Goal: Task Accomplishment & Management: Complete application form

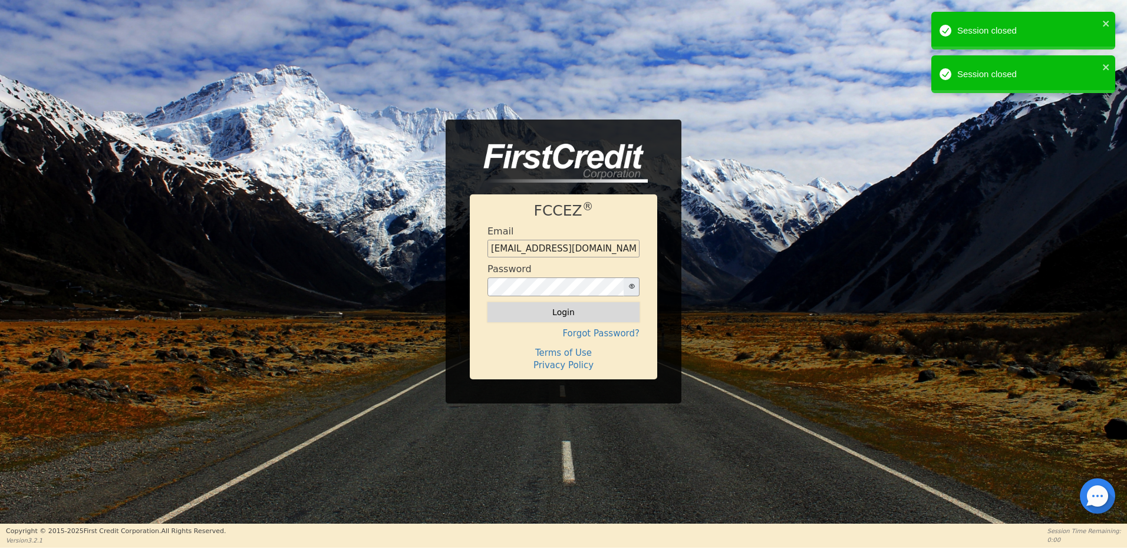
click at [553, 313] on button "Login" at bounding box center [563, 312] width 152 height 20
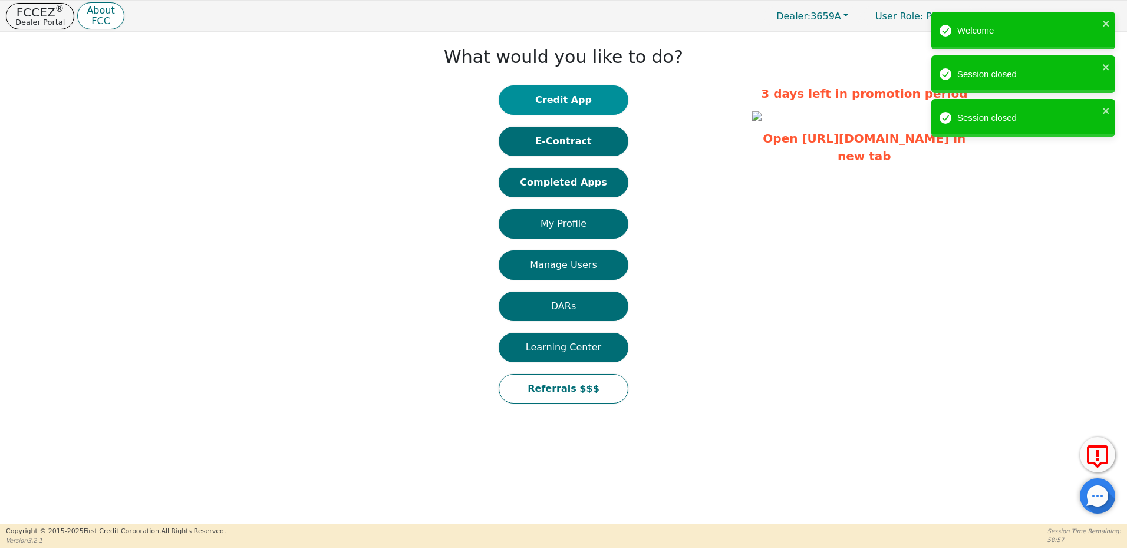
click at [554, 104] on button "Credit App" at bounding box center [564, 99] width 130 height 29
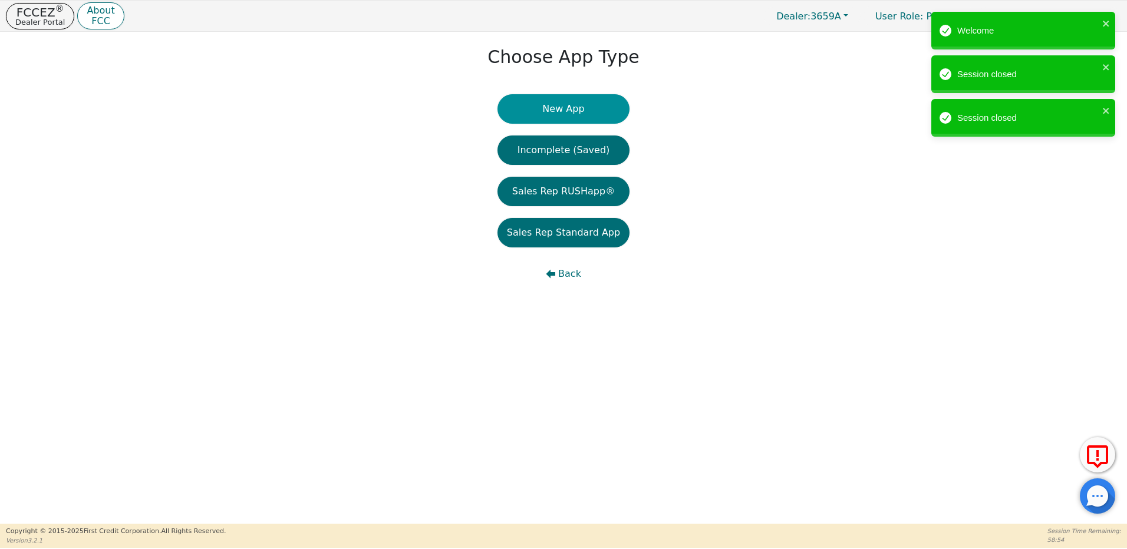
click at [553, 113] on button "New App" at bounding box center [563, 108] width 132 height 29
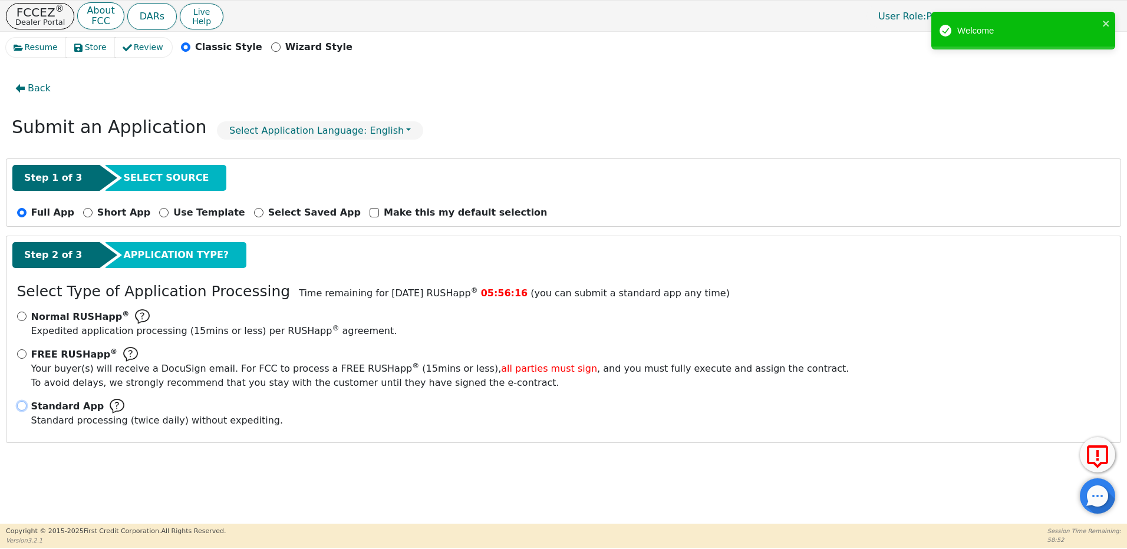
click at [21, 404] on input "Standard App Standard processing (twice daily) without expediting." at bounding box center [21, 405] width 9 height 9
radio input "true"
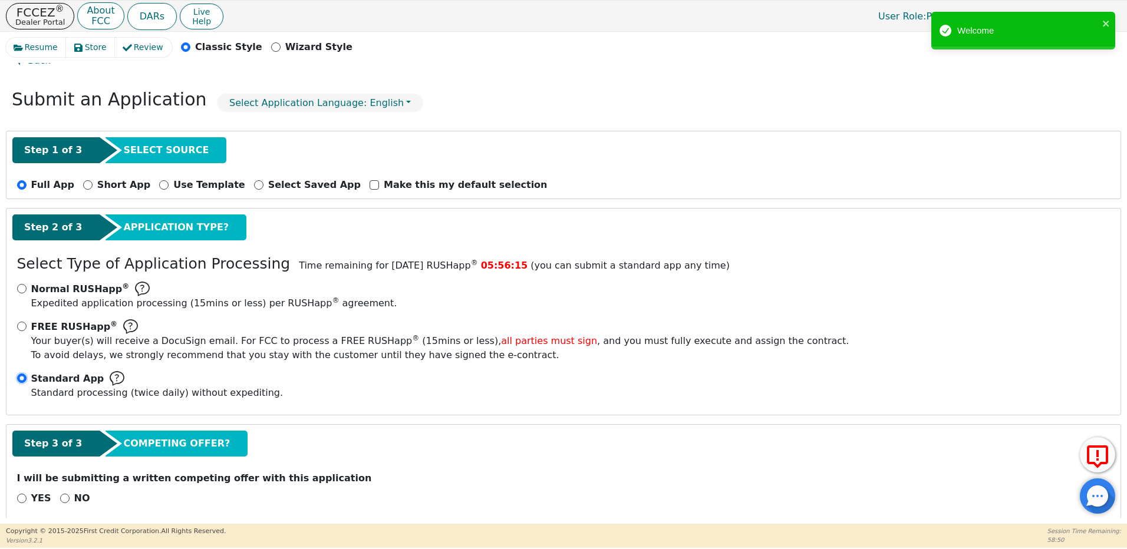
scroll to position [41, 0]
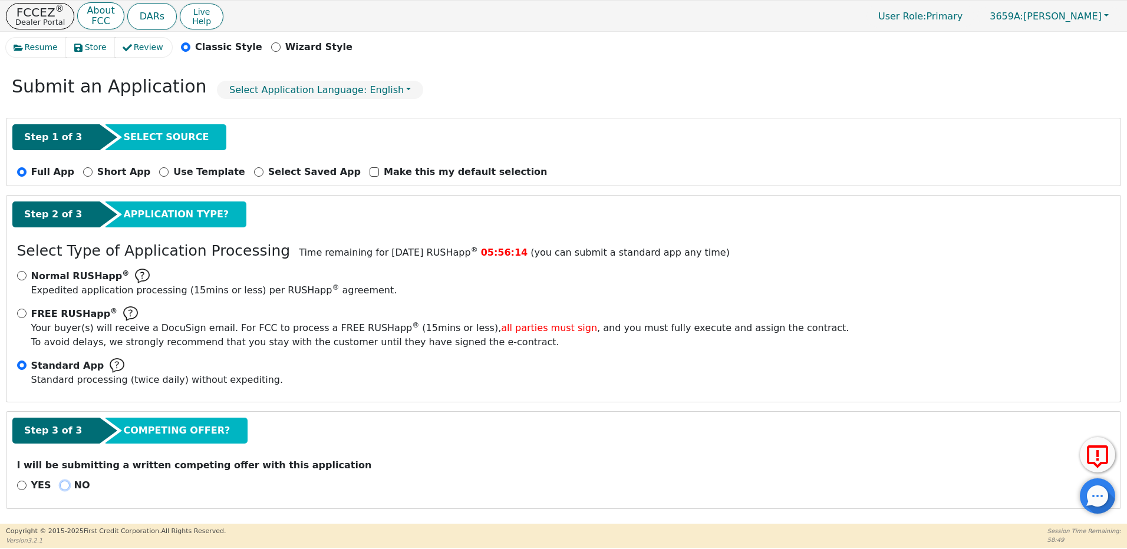
click at [61, 484] on input "NO" at bounding box center [64, 485] width 9 height 9
radio input "true"
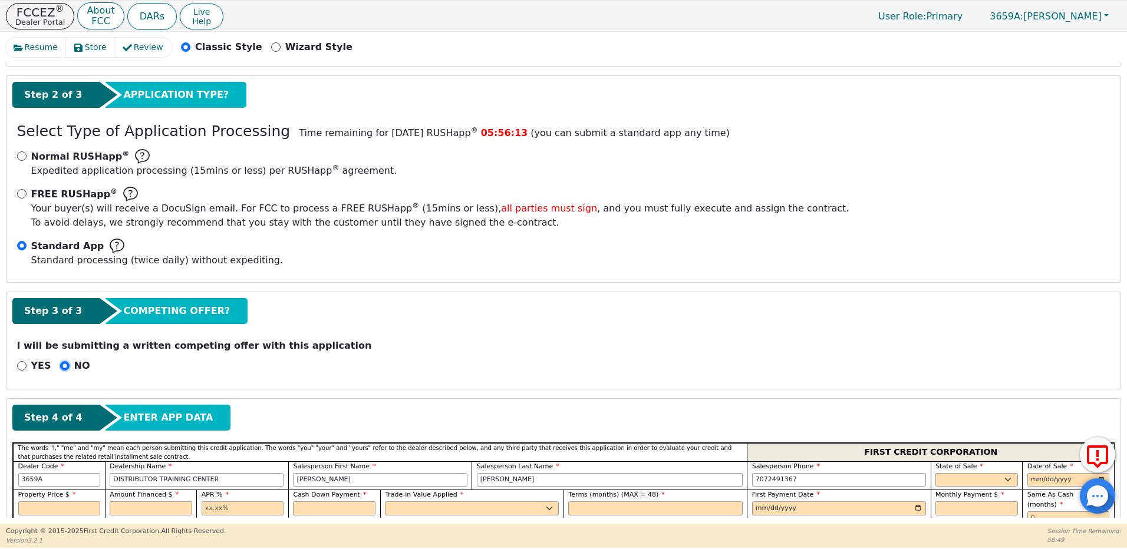
scroll to position [276, 0]
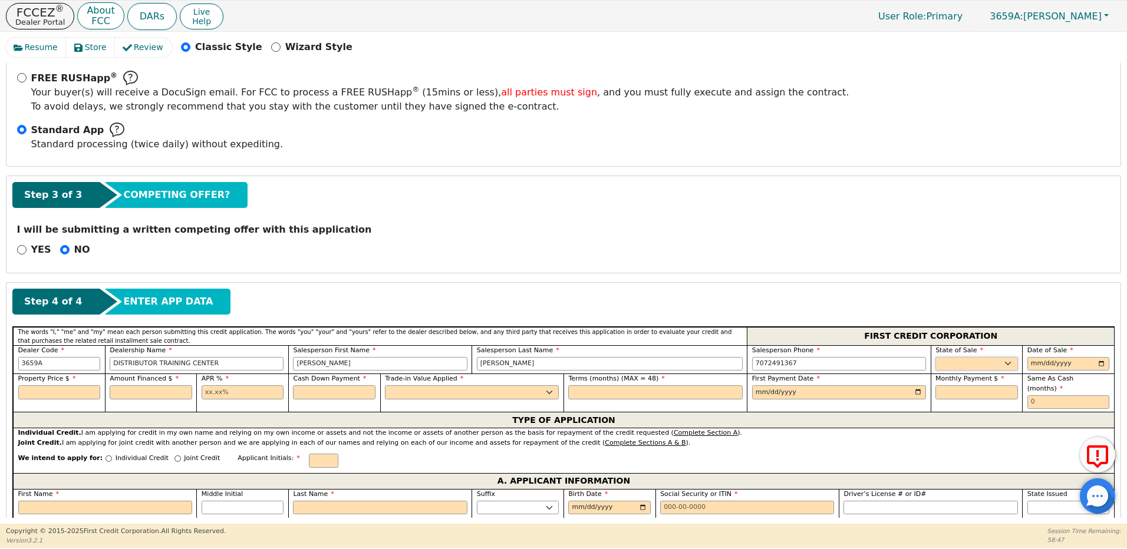
click at [958, 364] on select "AK AL AR AZ CA CO CT DC DE FL [GEOGRAPHIC_DATA] HI IA ID IL IN KS [GEOGRAPHIC_D…" at bounding box center [976, 364] width 83 height 14
select select "NM"
click at [935, 357] on select "AK AL AR AZ CA CO CT DC DE FL [GEOGRAPHIC_DATA] HI IA ID IL IN KS [GEOGRAPHIC_D…" at bounding box center [976, 364] width 83 height 14
click at [1032, 364] on input "date" at bounding box center [1068, 364] width 83 height 14
type input "[DATE]"
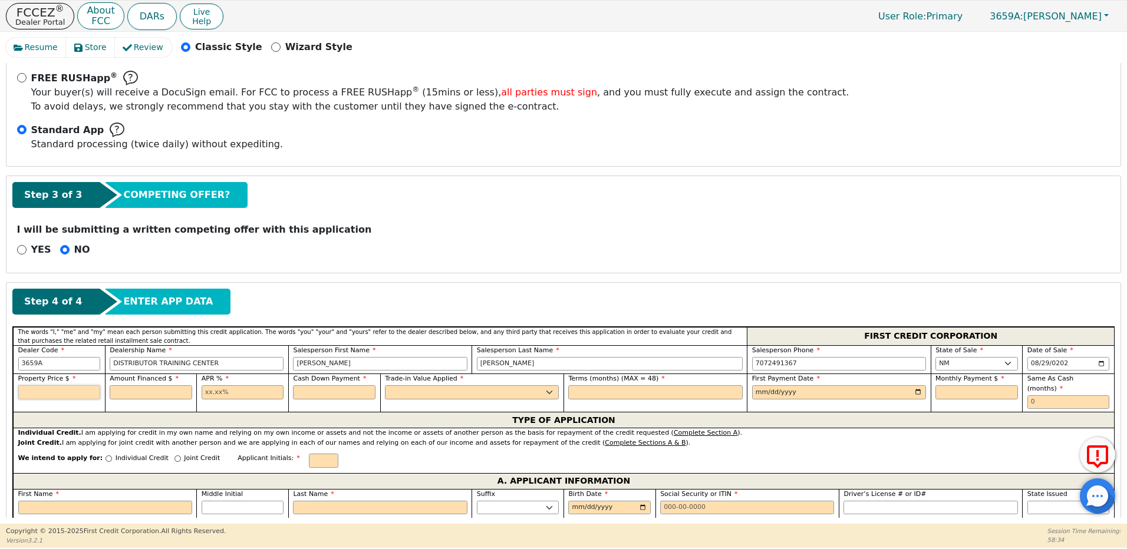
click at [60, 388] on input "text" at bounding box center [59, 392] width 83 height 14
type input "2900.00"
type input "2700.00"
type input "21.98"
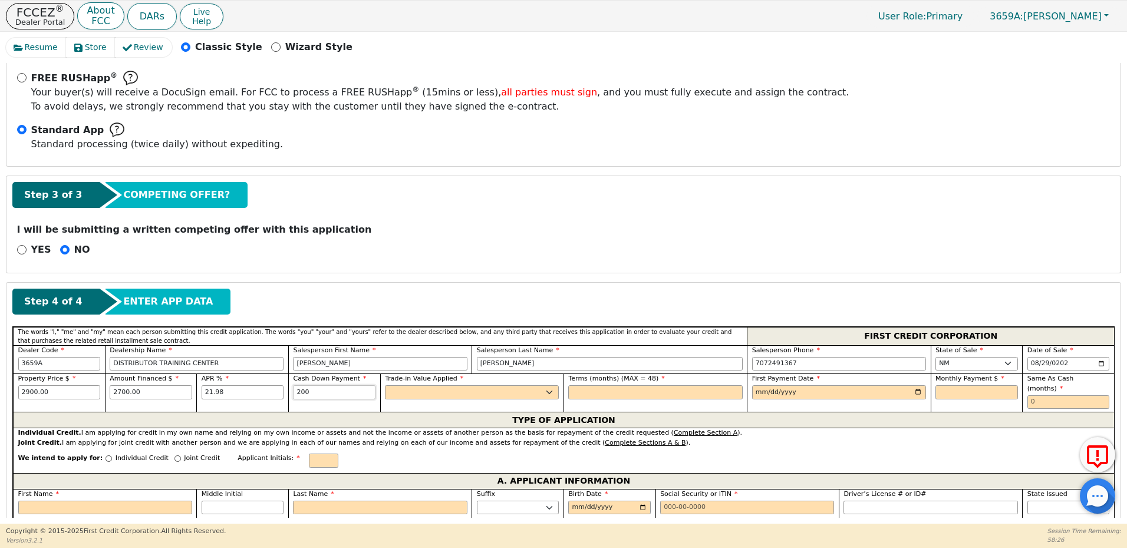
type input "200.00"
select select "y"
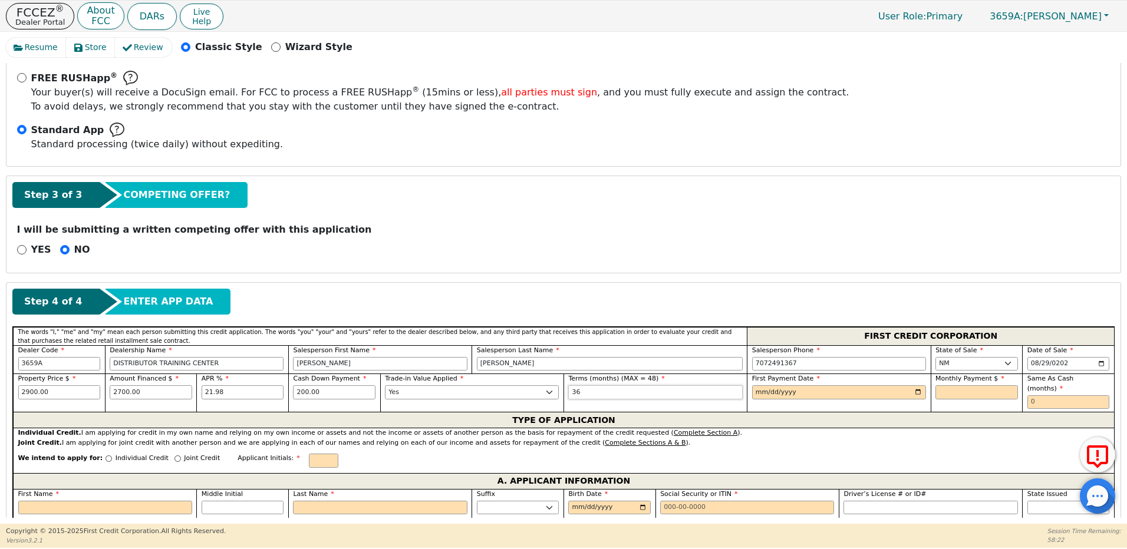
type input "36"
type input "[DATE]"
click at [939, 393] on input "text" at bounding box center [976, 392] width 83 height 14
drag, startPoint x: 581, startPoint y: 389, endPoint x: 556, endPoint y: 394, distance: 25.3
click at [556, 394] on div "Property Price $ 2900.00 Amount Financed $ 2700.00 APR % 21.98 Cash Down Paymen…" at bounding box center [563, 393] width 1101 height 38
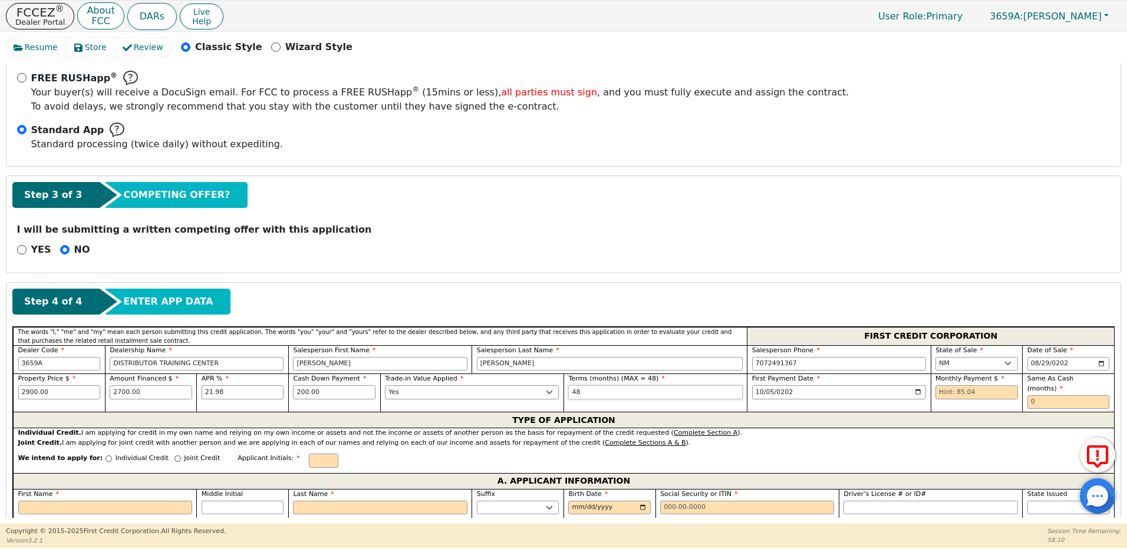
type input "48"
click at [949, 394] on input "text" at bounding box center [976, 392] width 83 height 14
type input "85.04"
click at [1034, 395] on input "text" at bounding box center [1068, 402] width 83 height 14
type input "0"
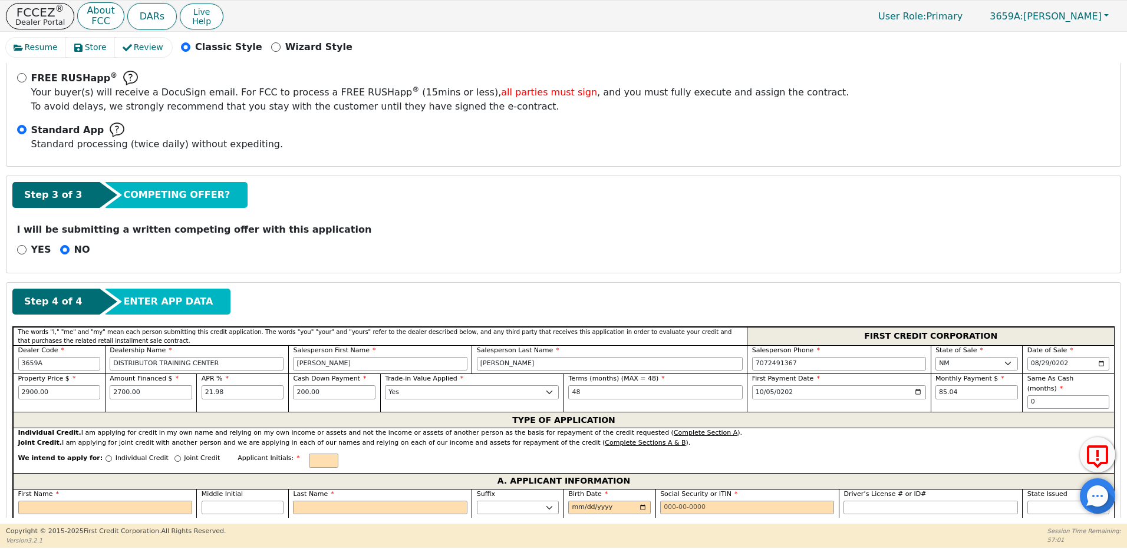
click at [105, 454] on div "Individual Credit" at bounding box center [136, 462] width 63 height 16
click at [105, 456] on input "Individual Credit" at bounding box center [108, 459] width 6 height 6
radio input "true"
click at [101, 501] on input "First Name" at bounding box center [105, 508] width 174 height 14
type input "S"
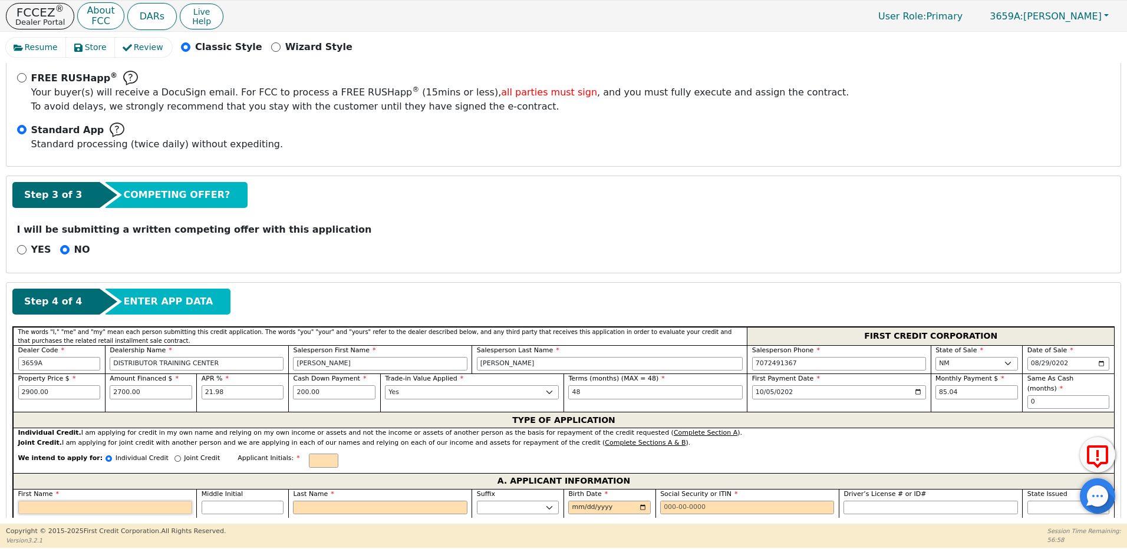
type input "s"
type input "sT"
type input "sTE"
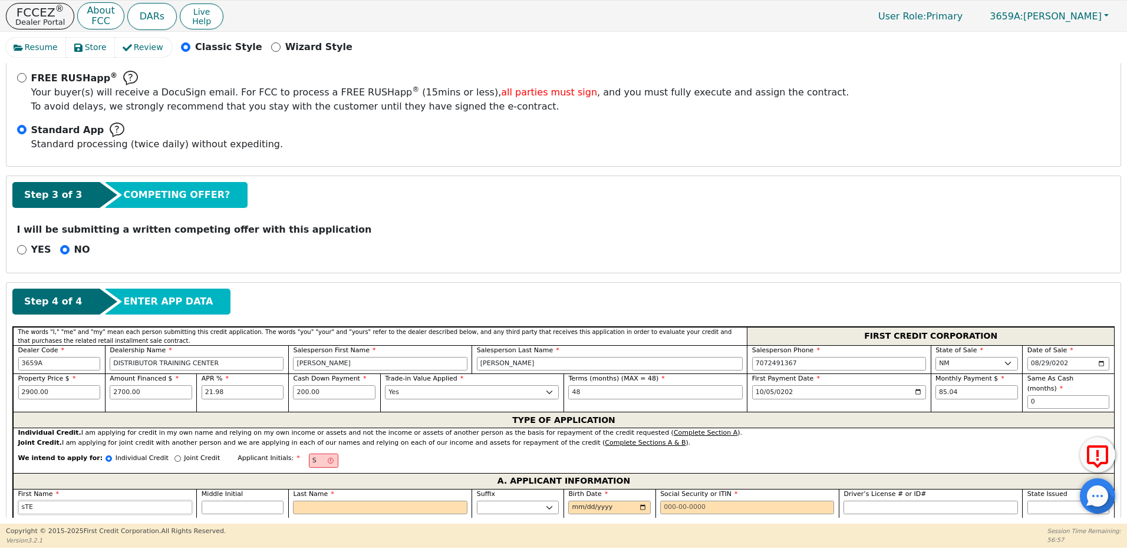
type input "sTE"
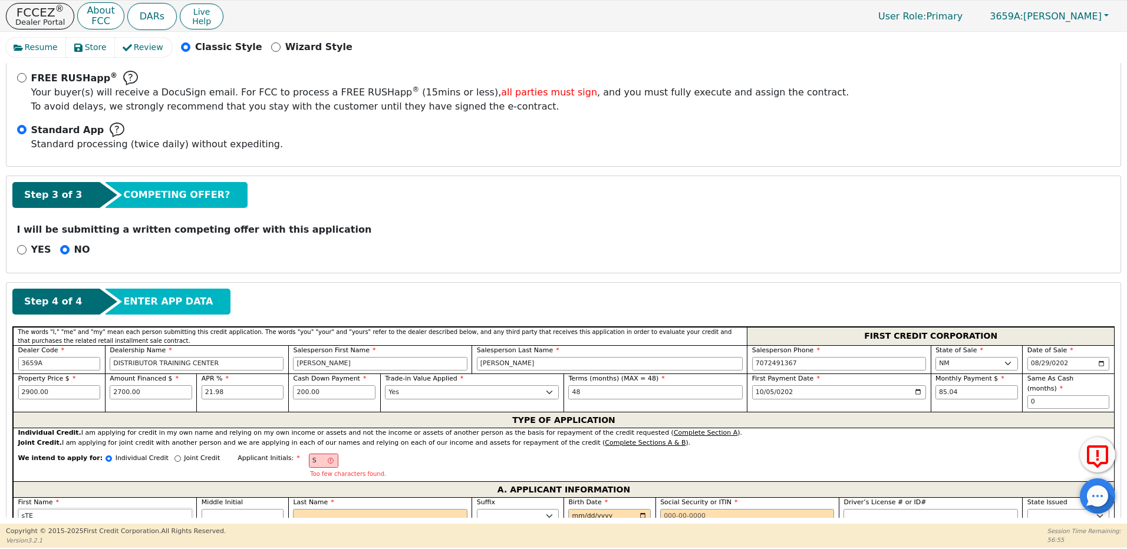
type input "sTEF"
type input "sTEFA"
type input "sTEFAN"
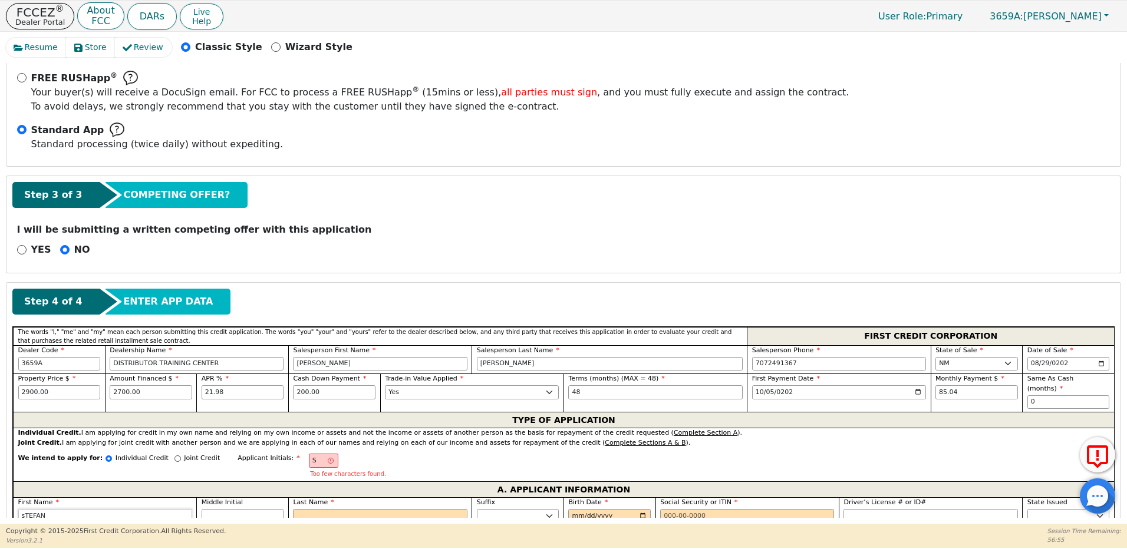
type input "sTEFAN"
type input "sTEFANI"
type input "[PERSON_NAME]"
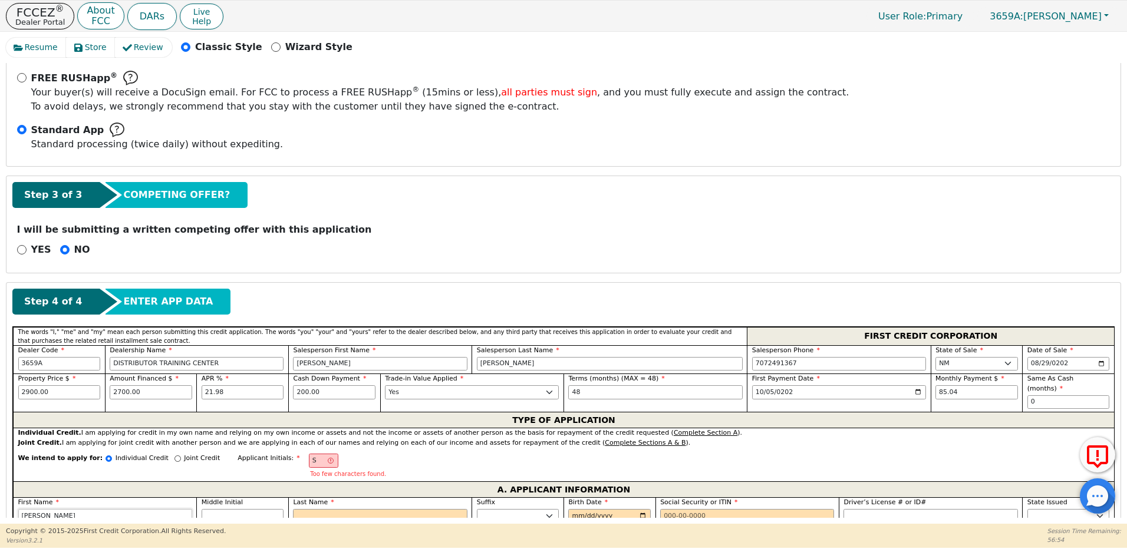
type input "sTEFANI"
type input "sTEFAN"
type input "sTEFA"
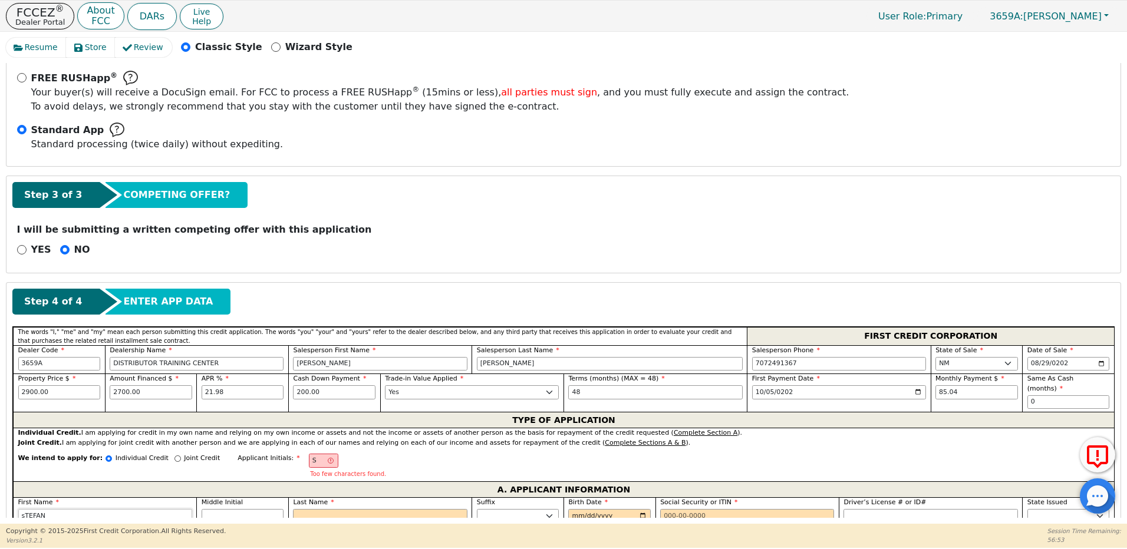
type input "sTEFA"
type input "sTEF"
type input "sTE"
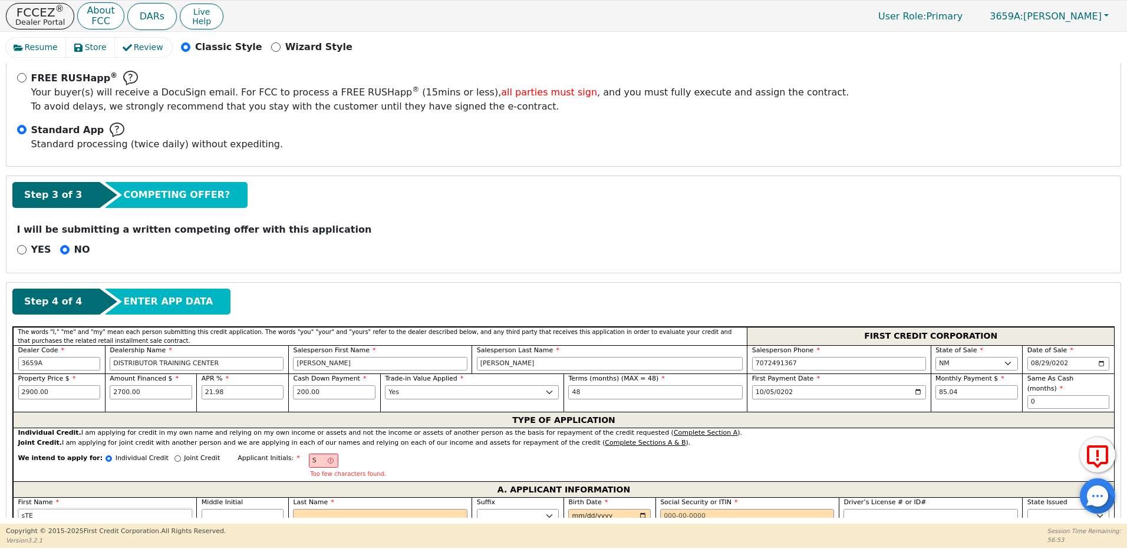
type input "sT"
type input "s"
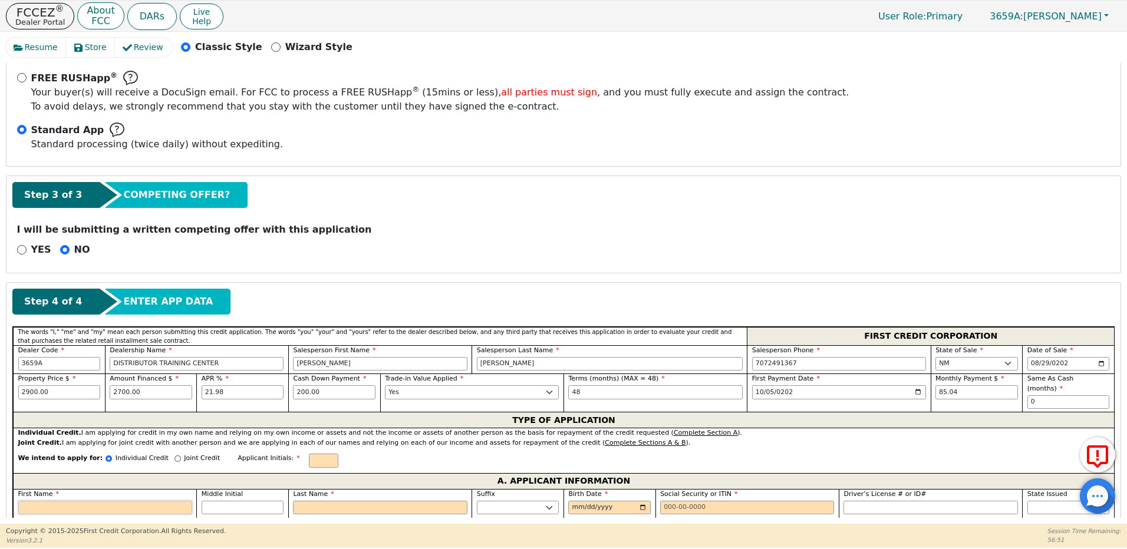
type input "S"
type input "St"
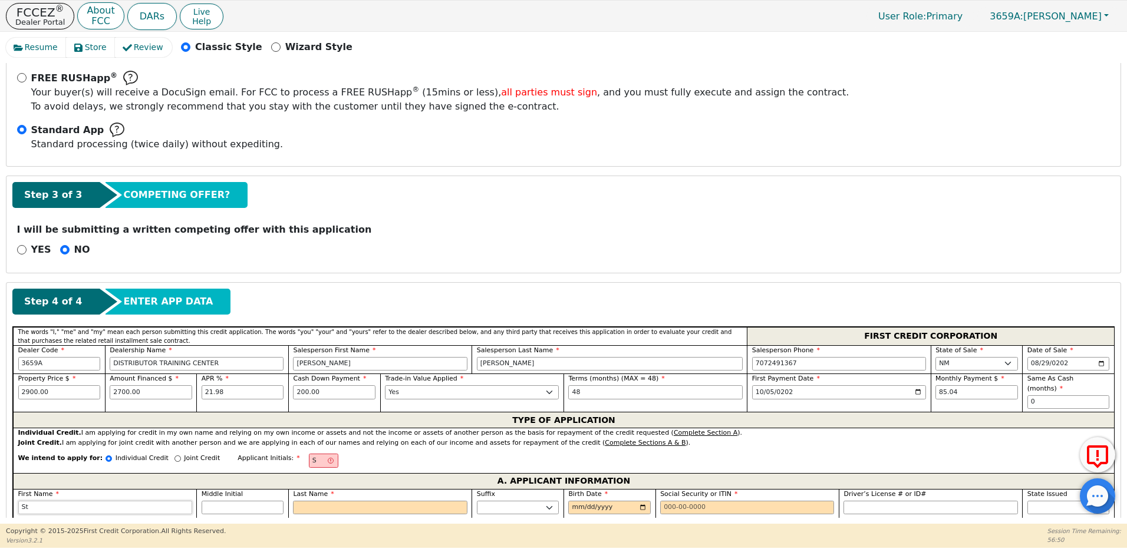
type input "Ste"
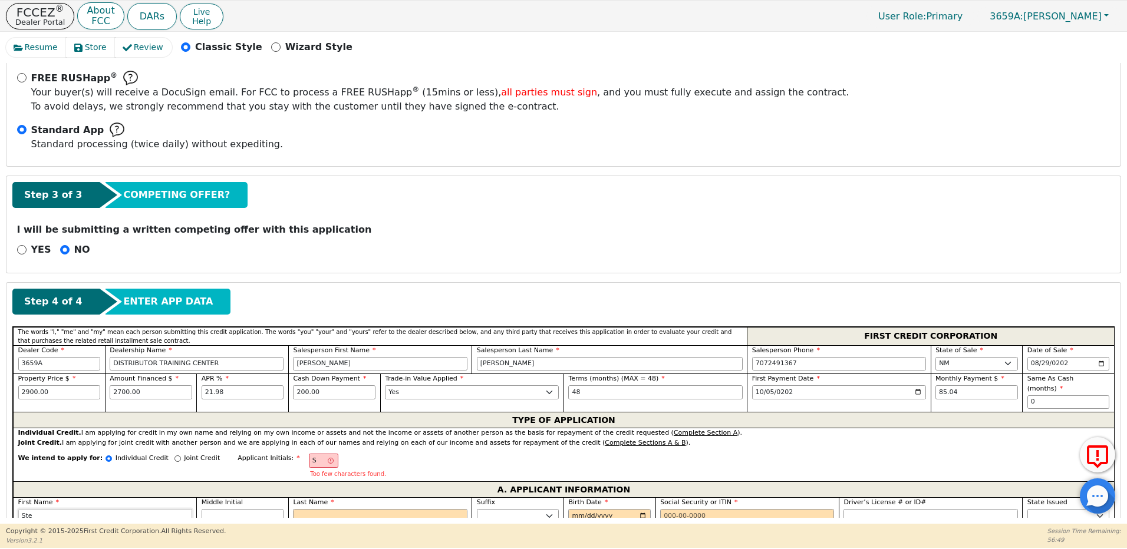
type input "Stef"
type input "Stefa"
type input "[PERSON_NAME]"
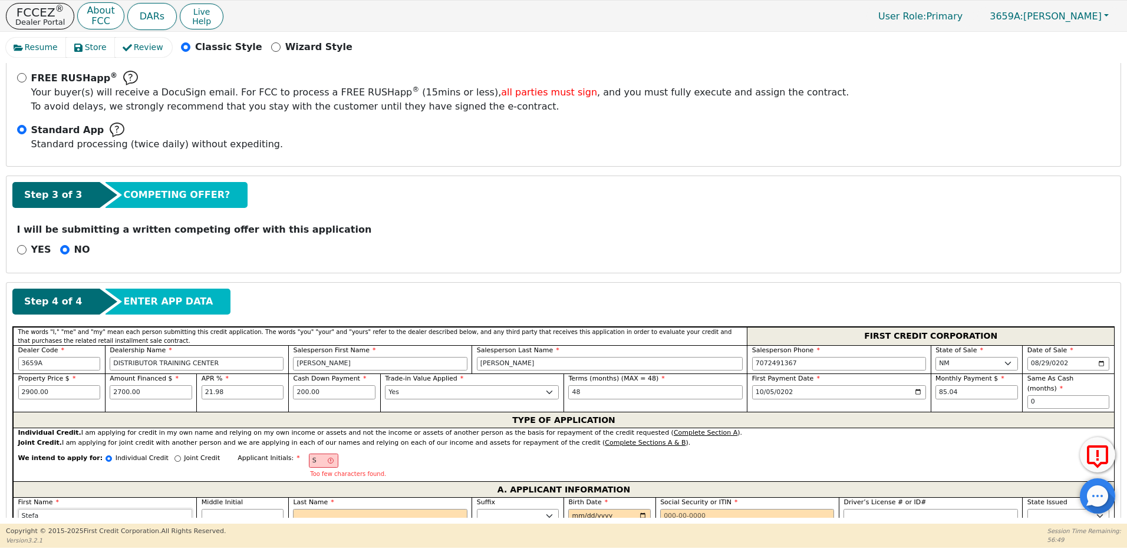
type input "[PERSON_NAME]"
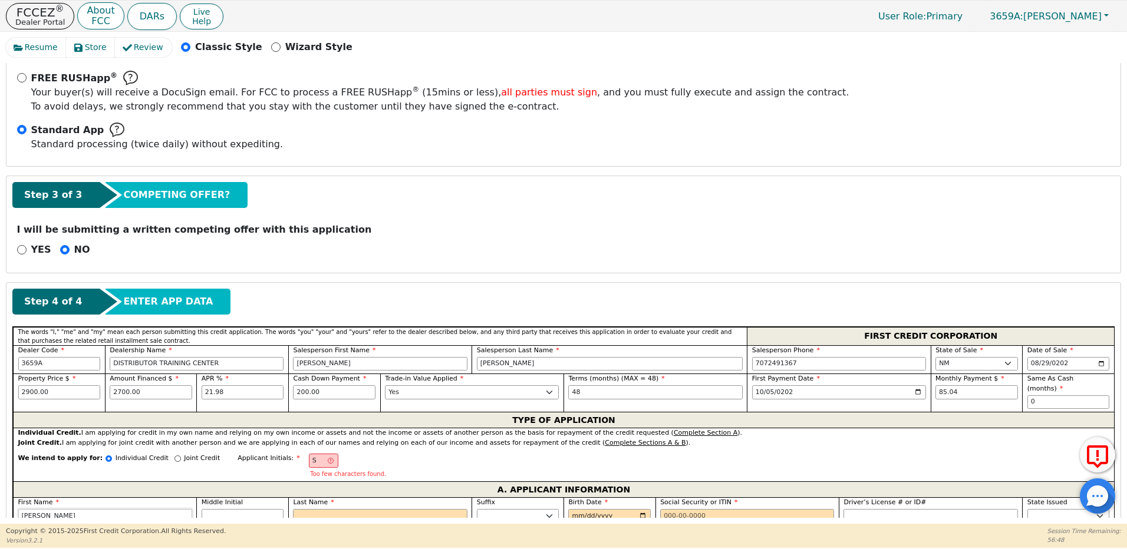
type input "[PERSON_NAME]"
type input "L"
type input "SL"
type input "[PERSON_NAME]"
type input "Lo"
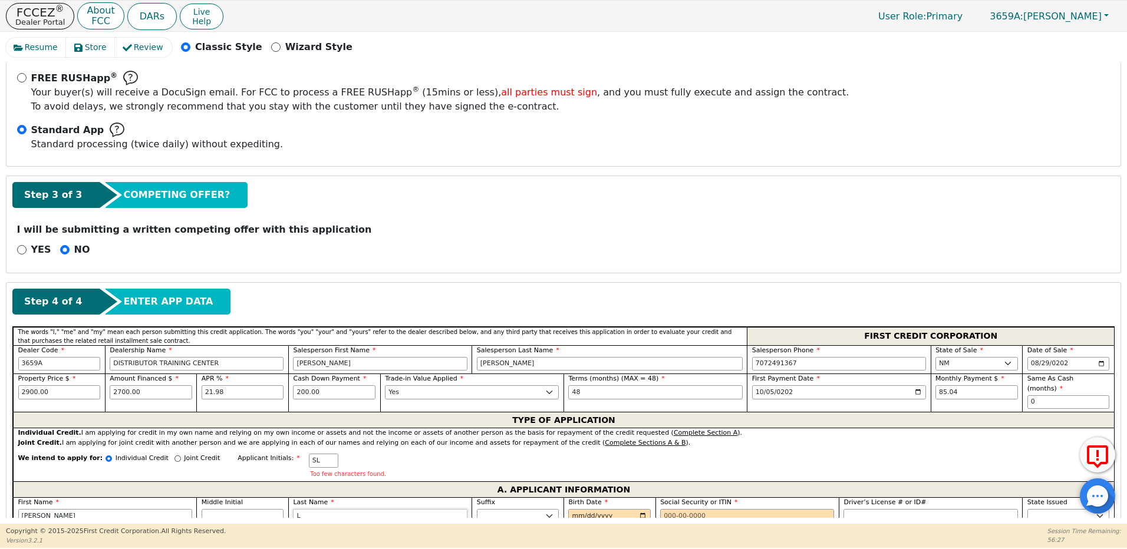
type input "[PERSON_NAME]"
type input "Lop"
type input "[PERSON_NAME]"
type input "Lope"
type input "[PERSON_NAME]"
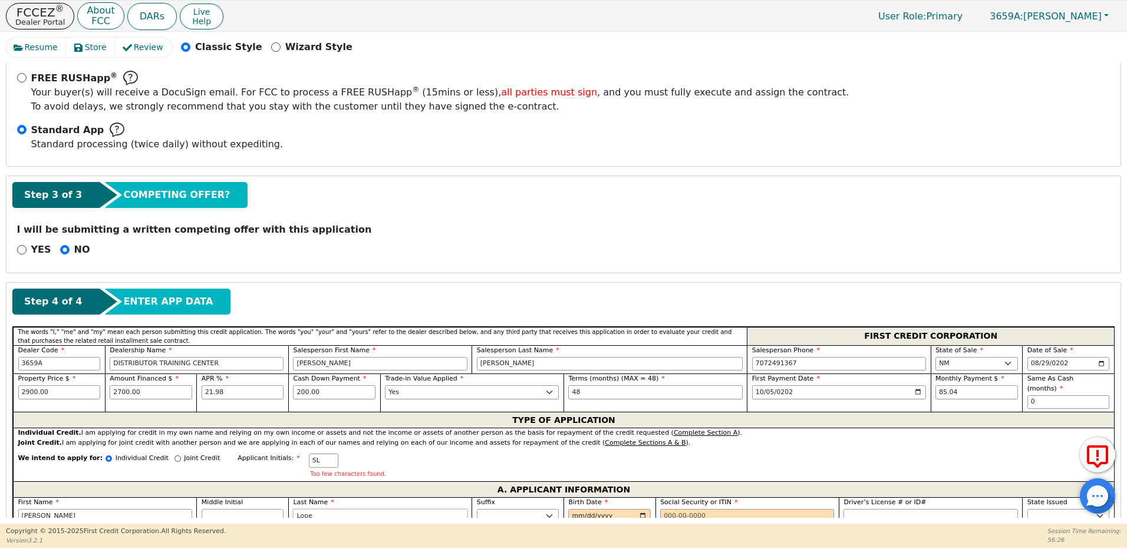
type input "[PERSON_NAME]"
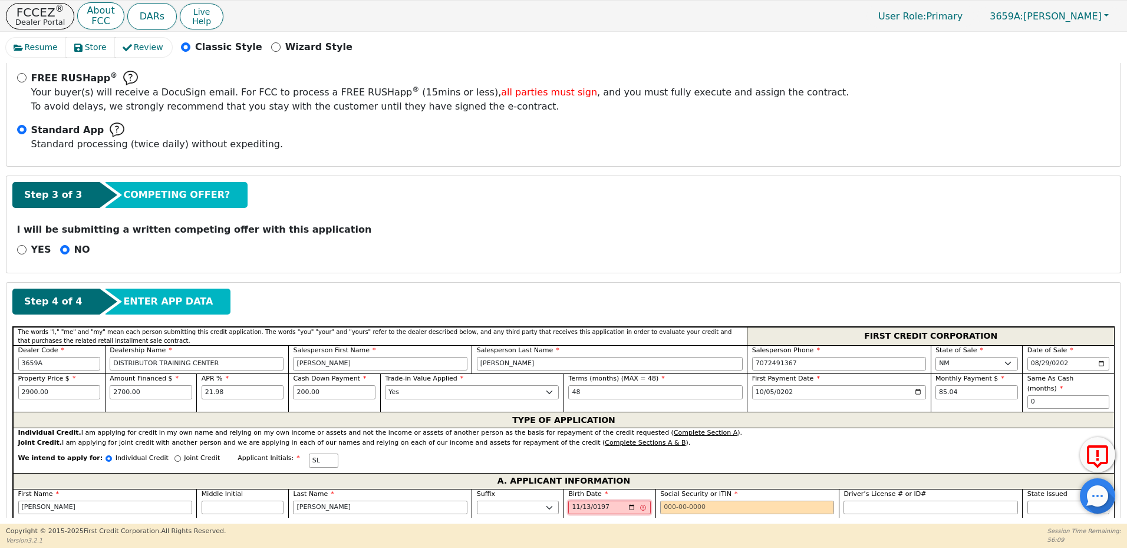
type input "[DATE]"
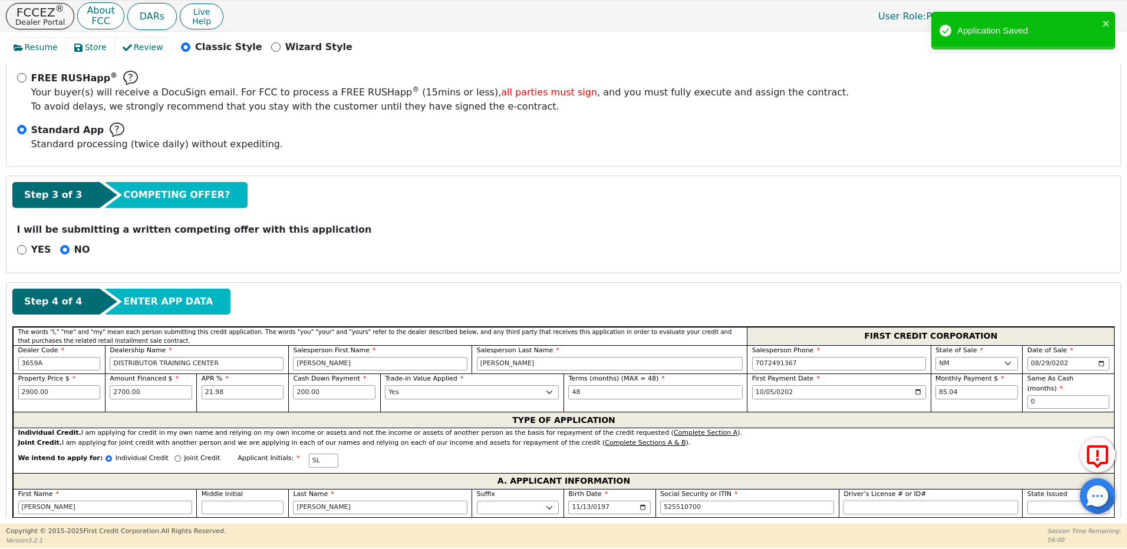
type input "***-**-0700"
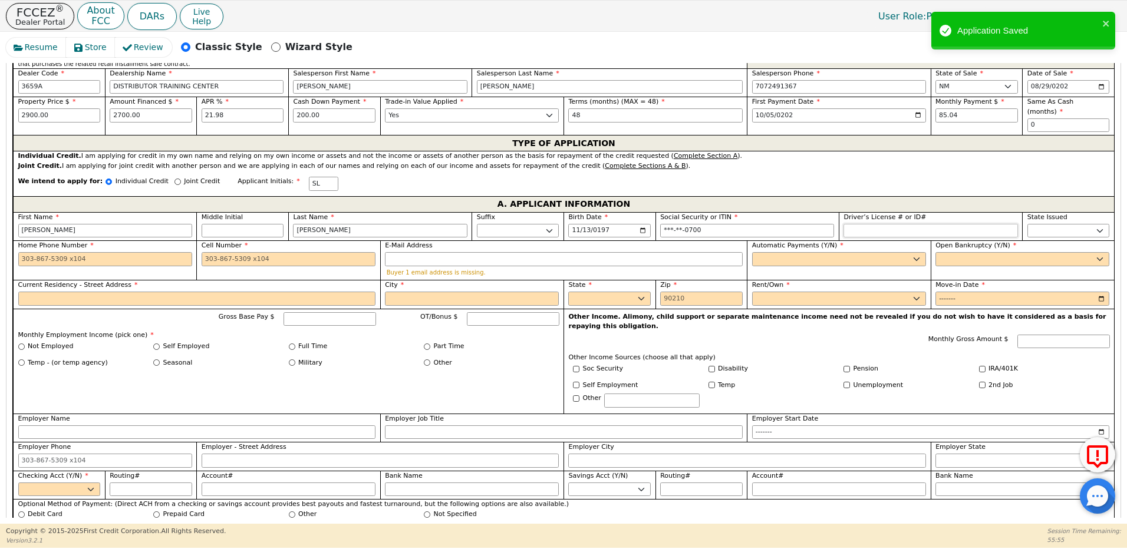
scroll to position [571, 0]
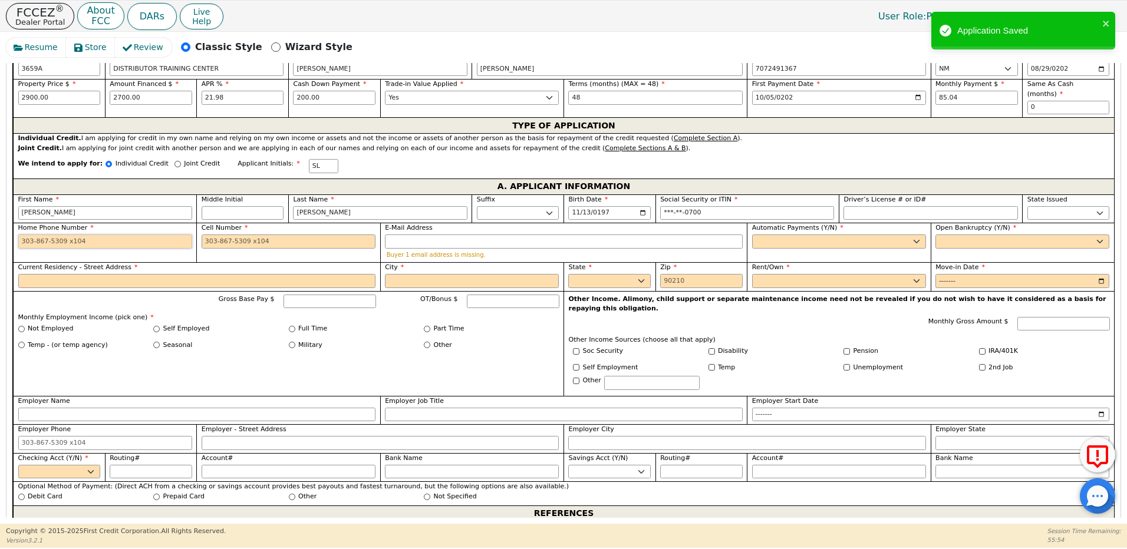
click at [97, 235] on input "Home Phone Number" at bounding box center [105, 242] width 174 height 14
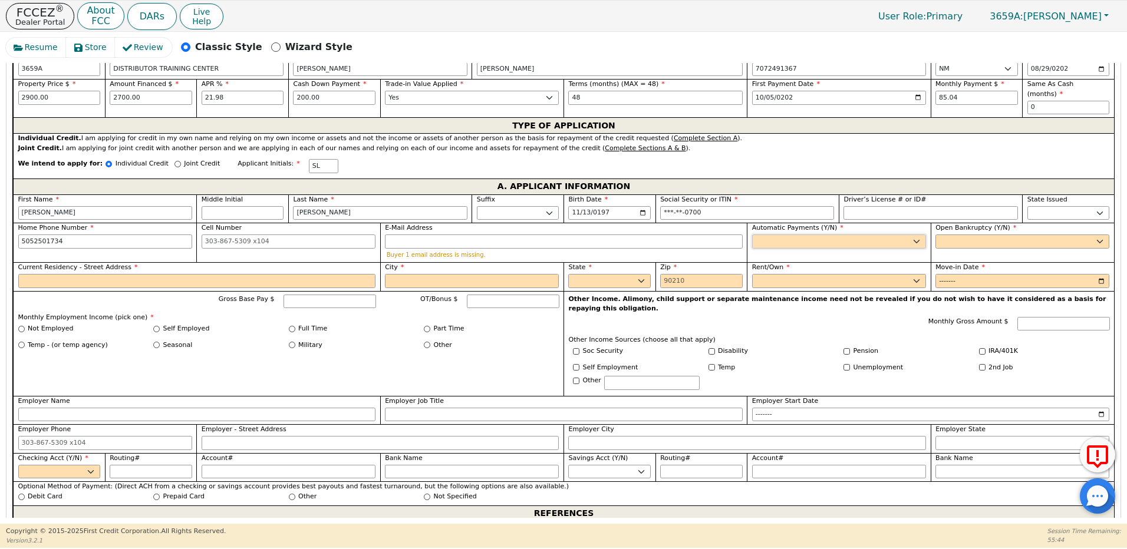
type input "[PHONE_NUMBER]"
click at [760, 235] on select "Yes No" at bounding box center [839, 242] width 174 height 14
select select "y"
click at [752, 235] on select "Yes No" at bounding box center [839, 242] width 174 height 14
type input "[PERSON_NAME]"
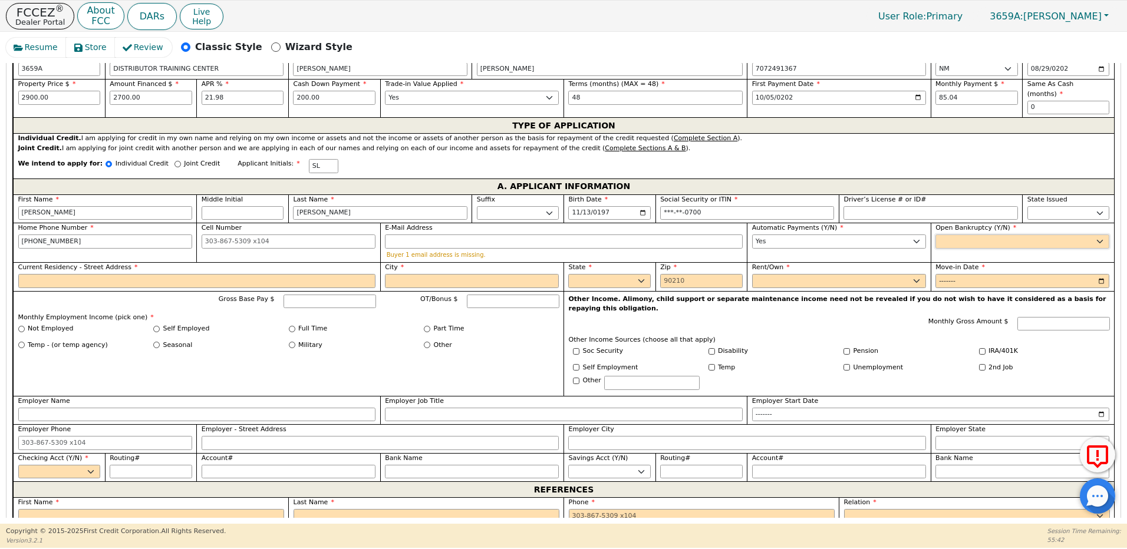
click at [945, 235] on select "Yes No" at bounding box center [1022, 242] width 174 height 14
select select "n"
click at [935, 235] on select "Yes No" at bounding box center [1022, 242] width 174 height 14
click at [110, 274] on input "Current Residency - Street Address" at bounding box center [197, 281] width 358 height 14
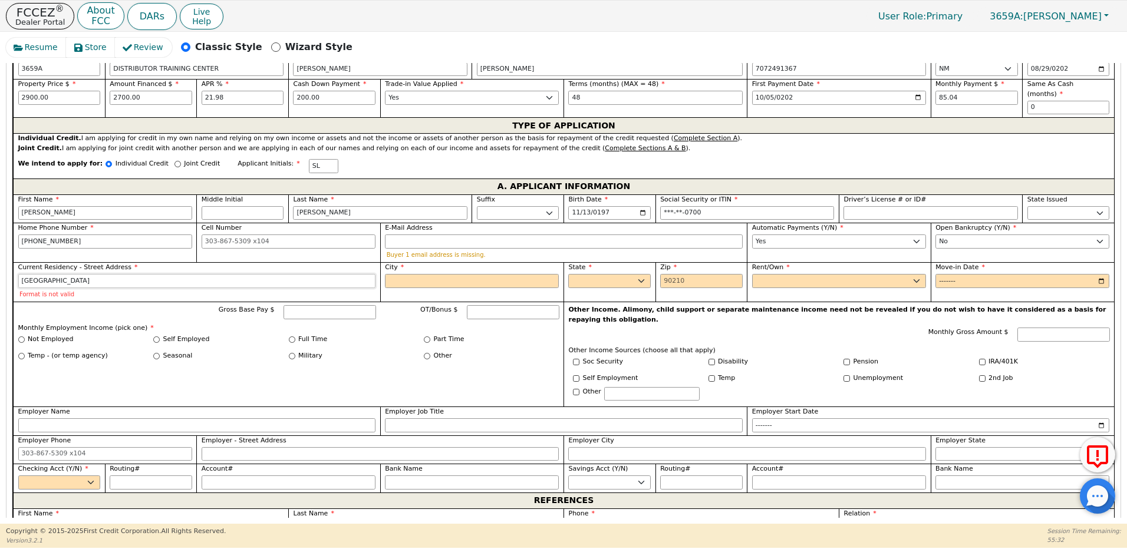
type input "[GEOGRAPHIC_DATA]"
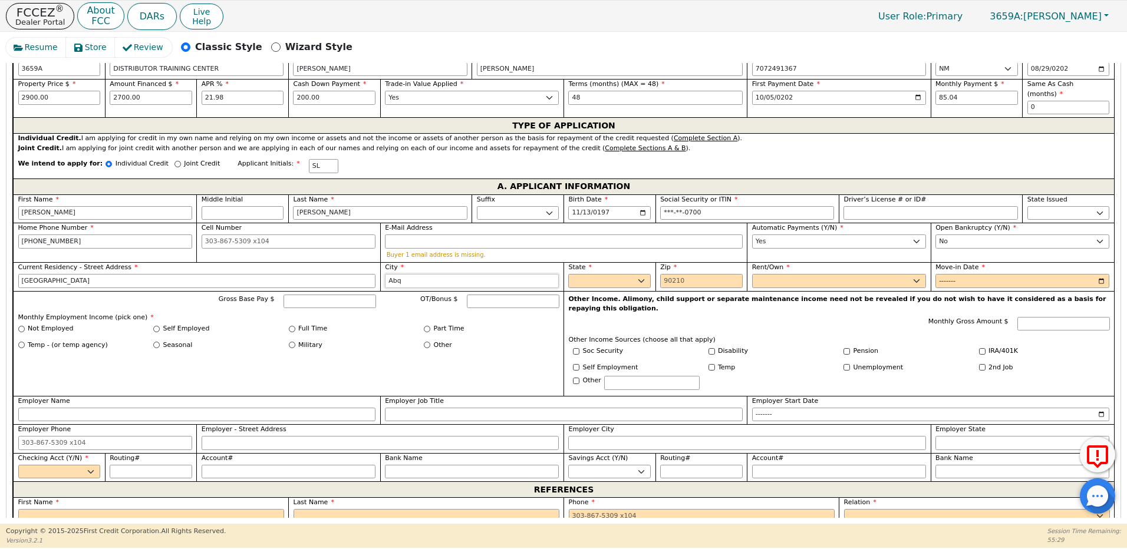
type input "Abq"
select select "NM"
type input "87113"
click at [782, 274] on select "Rent Own" at bounding box center [839, 281] width 174 height 14
select select "Rent"
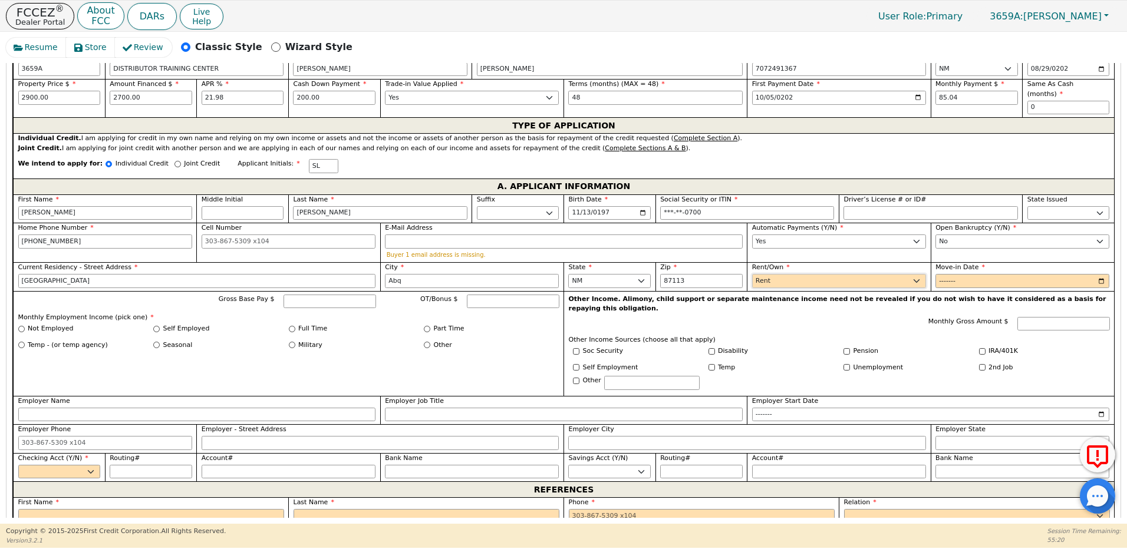
click at [752, 274] on select "Rent Own" at bounding box center [839, 281] width 174 height 14
click at [947, 274] on input "Move-in Date" at bounding box center [1022, 281] width 174 height 14
click at [962, 274] on input "Move-in Date" at bounding box center [1022, 281] width 174 height 14
type input "2007-08"
click at [290, 326] on input "Full Time" at bounding box center [292, 329] width 6 height 6
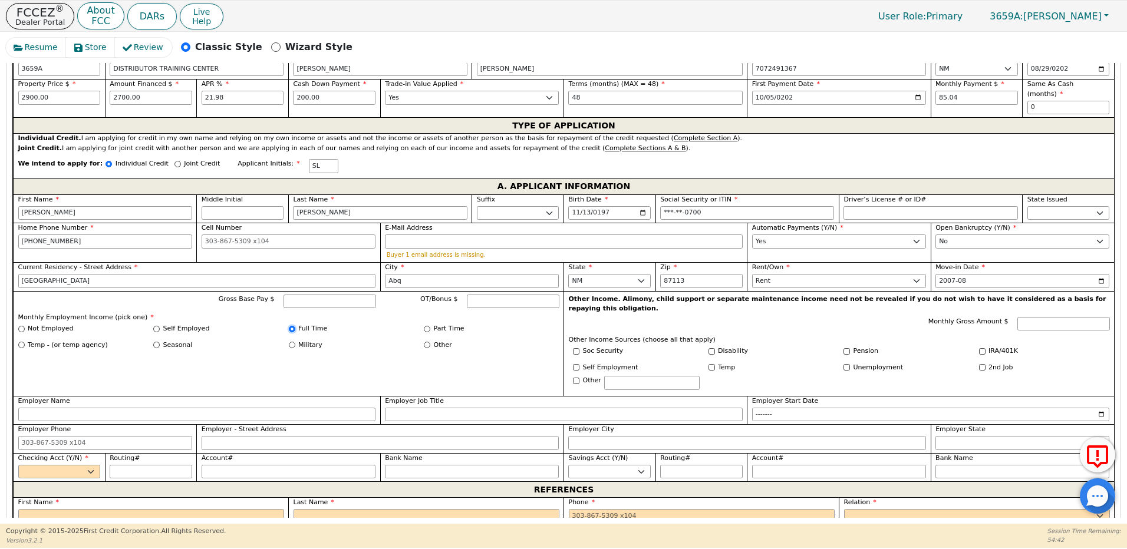
radio input "true"
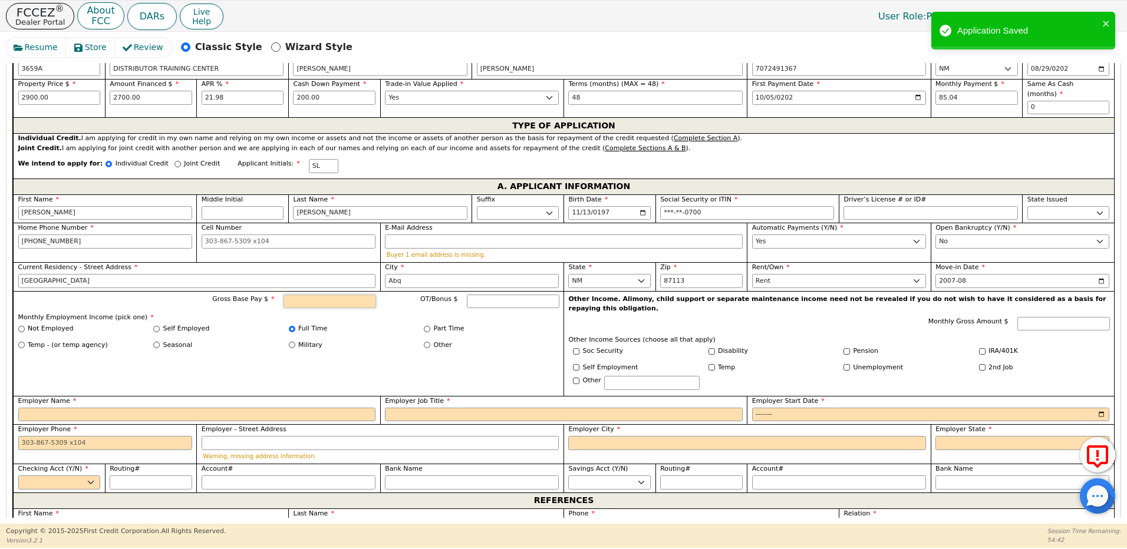
click at [309, 295] on input "Gross Base Pay $" at bounding box center [329, 302] width 93 height 14
type input "3000.00"
click at [64, 408] on input "Employer Name" at bounding box center [197, 415] width 358 height 14
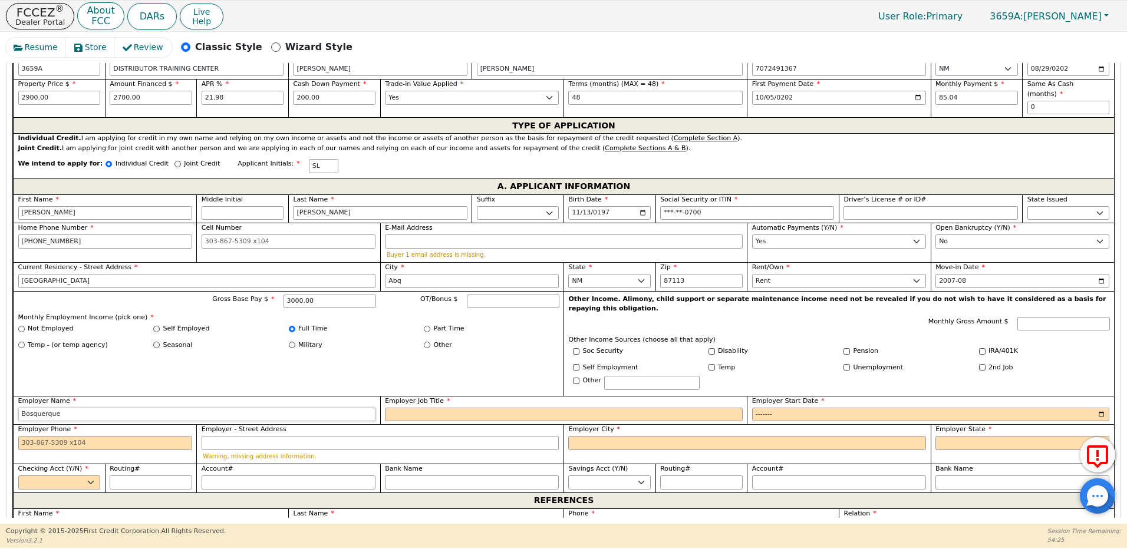
type input "Bosquerque"
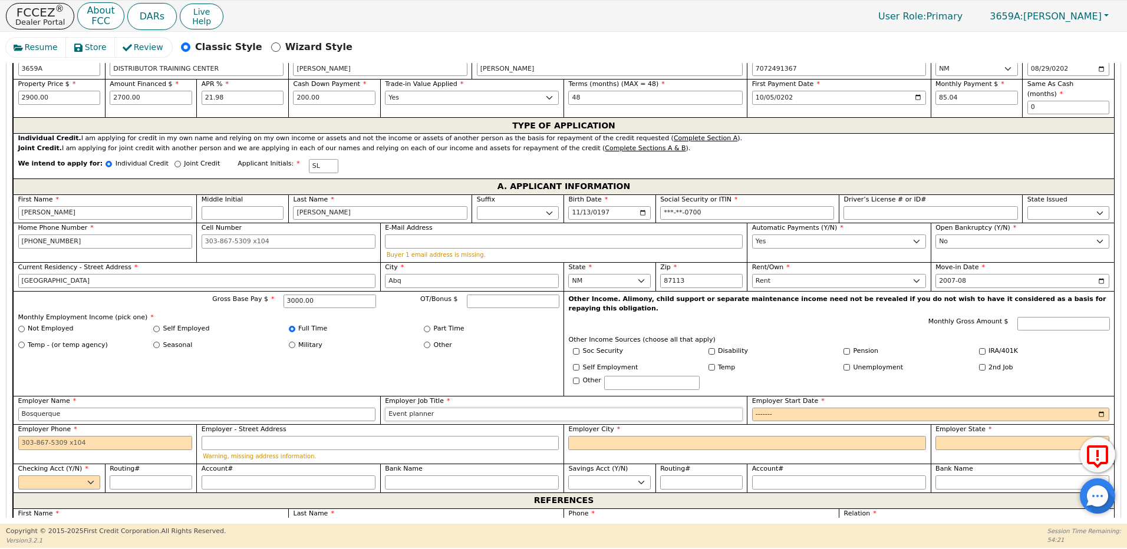
type input "Event planner"
click at [784, 408] on input "Employer Start Date" at bounding box center [931, 415] width 358 height 14
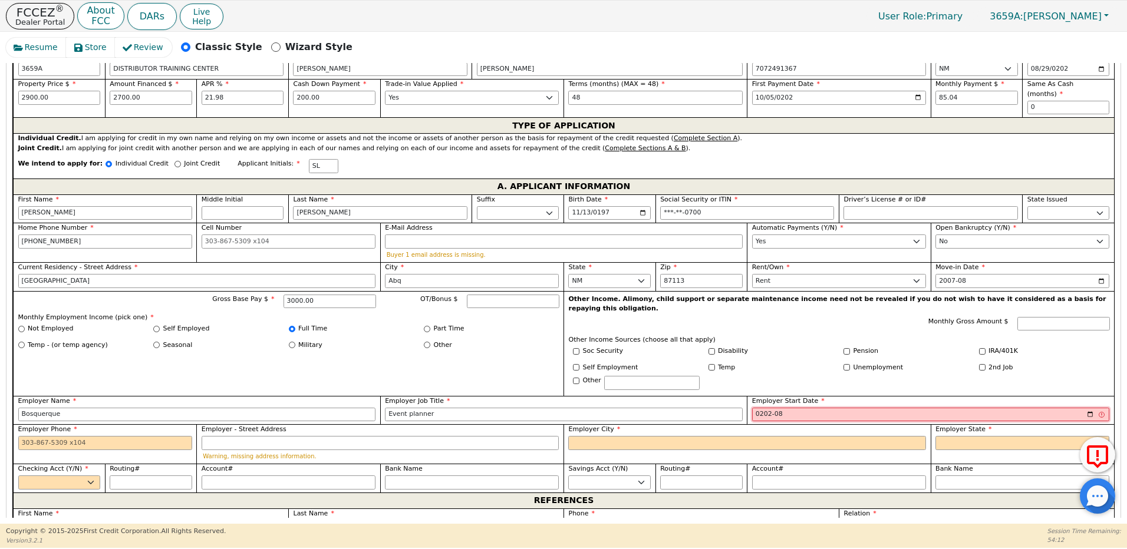
type input "2024-08"
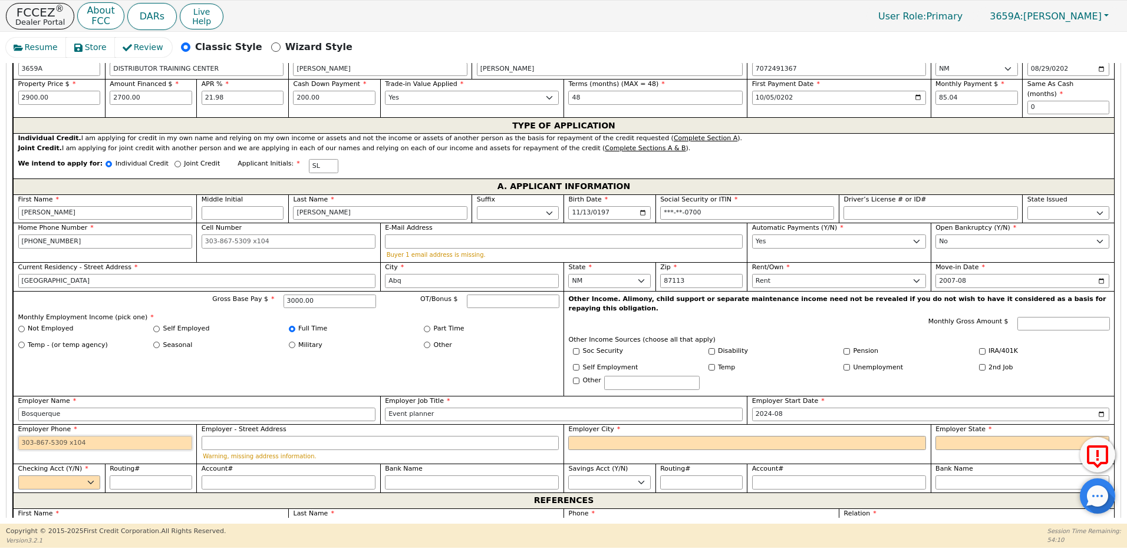
click at [83, 436] on input "Employer Phone" at bounding box center [105, 443] width 174 height 14
click at [249, 397] on label "Employer Name" at bounding box center [197, 402] width 358 height 10
click at [249, 408] on input "Bosquerque" at bounding box center [197, 415] width 358 height 14
drag, startPoint x: 247, startPoint y: 393, endPoint x: 7, endPoint y: 400, distance: 240.0
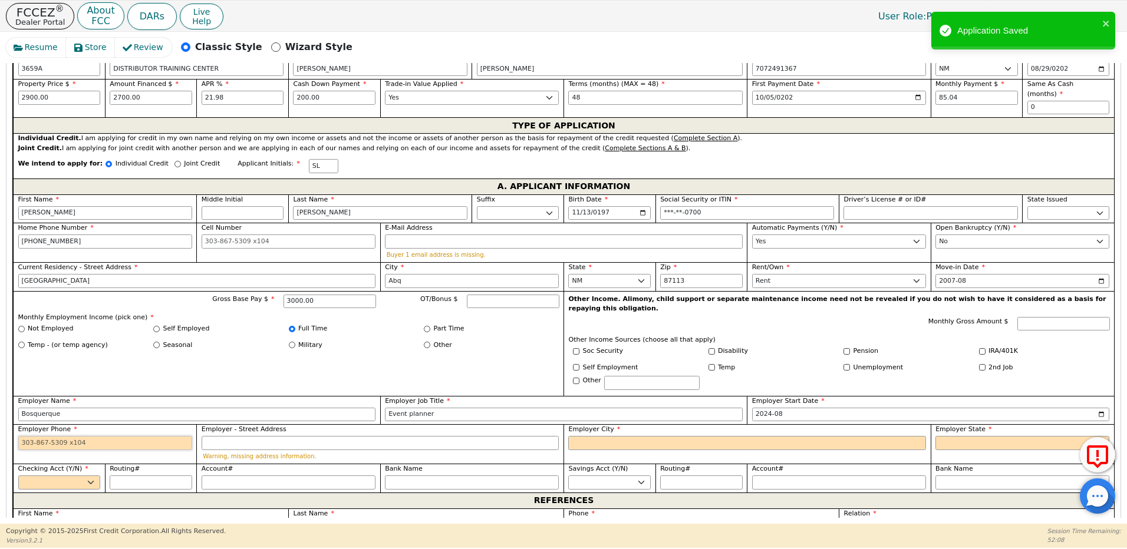
click at [161, 436] on input "Employer Phone" at bounding box center [105, 443] width 174 height 14
paste input "[PHONE_NUMBER]"
type input "[PHONE_NUMBER]"
click at [256, 436] on input "Employer - Street Address" at bounding box center [381, 443] width 358 height 14
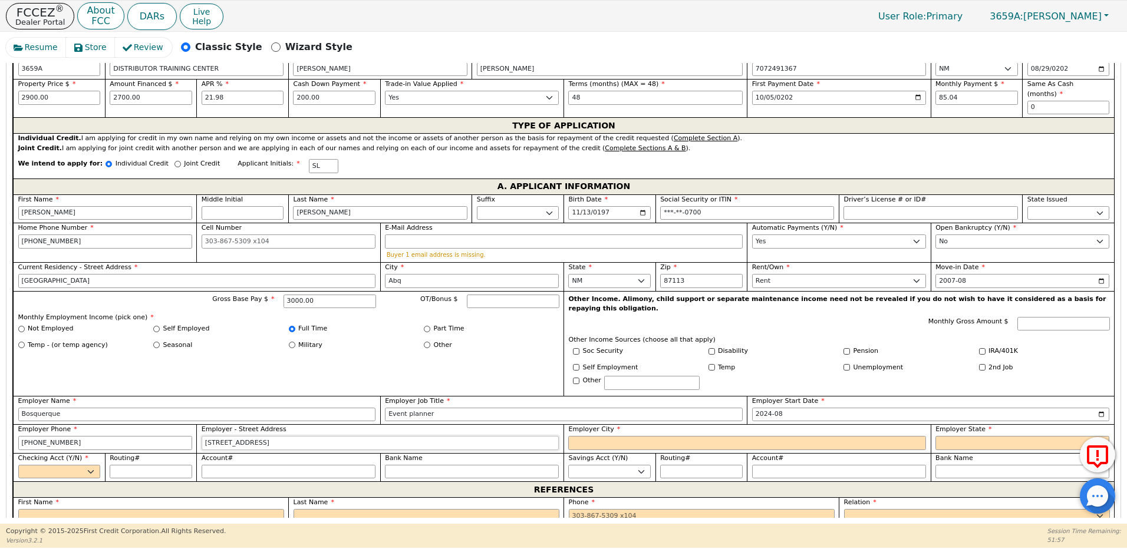
type input "[STREET_ADDRESS]"
type input "a"
type input "Abq"
select select "NM"
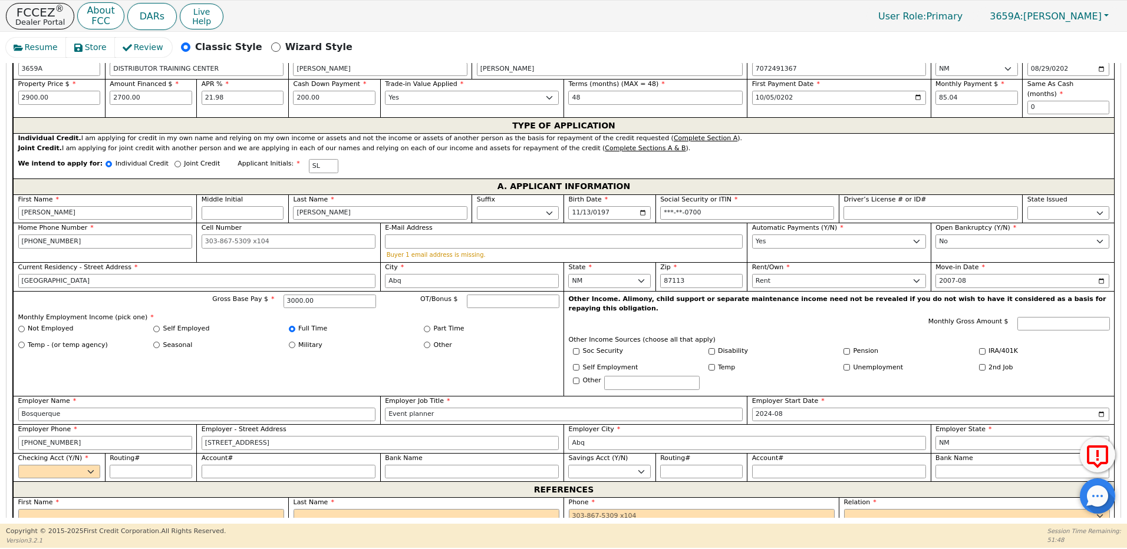
drag, startPoint x: 108, startPoint y: 457, endPoint x: 91, endPoint y: 450, distance: 18.7
click at [91, 450] on div "First Name [PERSON_NAME] Middle Initial Last Name [PERSON_NAME] Sr. II III IV B…" at bounding box center [563, 338] width 1101 height 288
drag, startPoint x: 91, startPoint y: 450, endPoint x: 83, endPoint y: 451, distance: 8.3
click at [83, 465] on select "Yes No" at bounding box center [59, 472] width 83 height 14
select select "y"
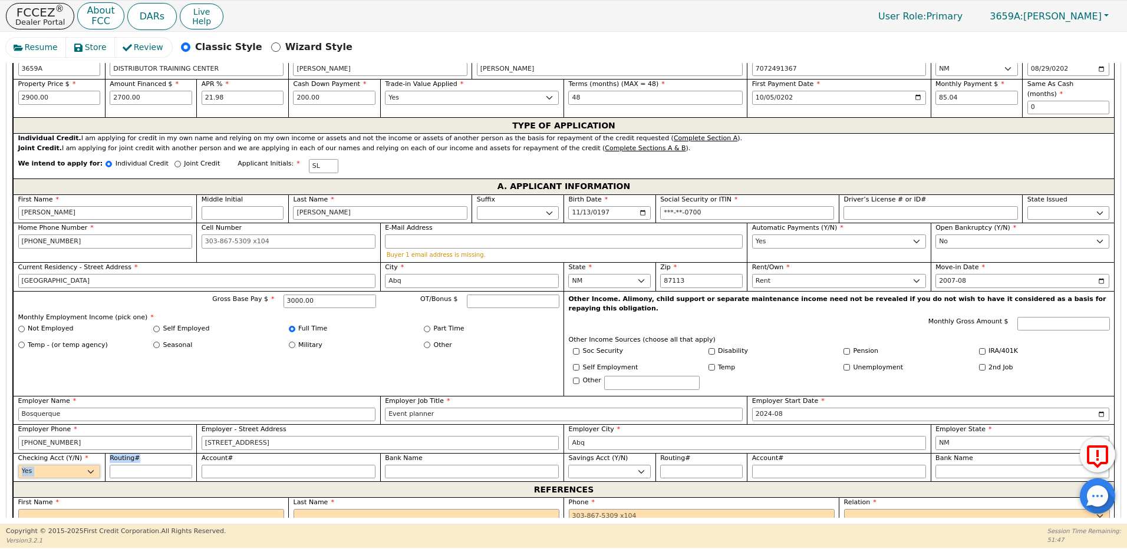
click at [18, 465] on select "Yes No" at bounding box center [59, 472] width 83 height 14
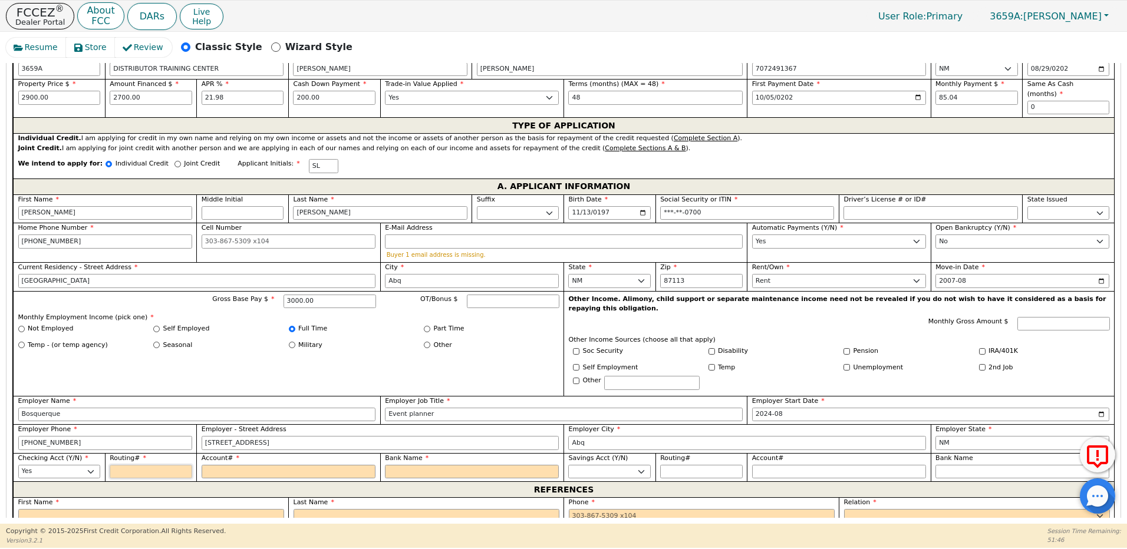
click at [120, 465] on input "Routing#" at bounding box center [151, 472] width 83 height 14
type input "0"
type input "*"
type input "1"
type input "*"
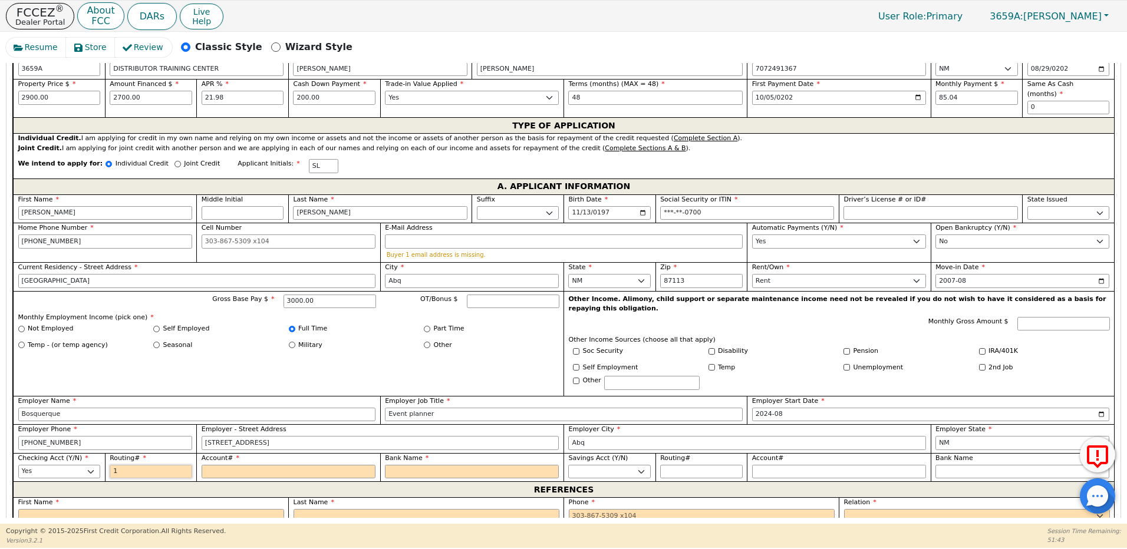
type input "10"
type input "**"
type input "100"
type input "***"
type input "1002"
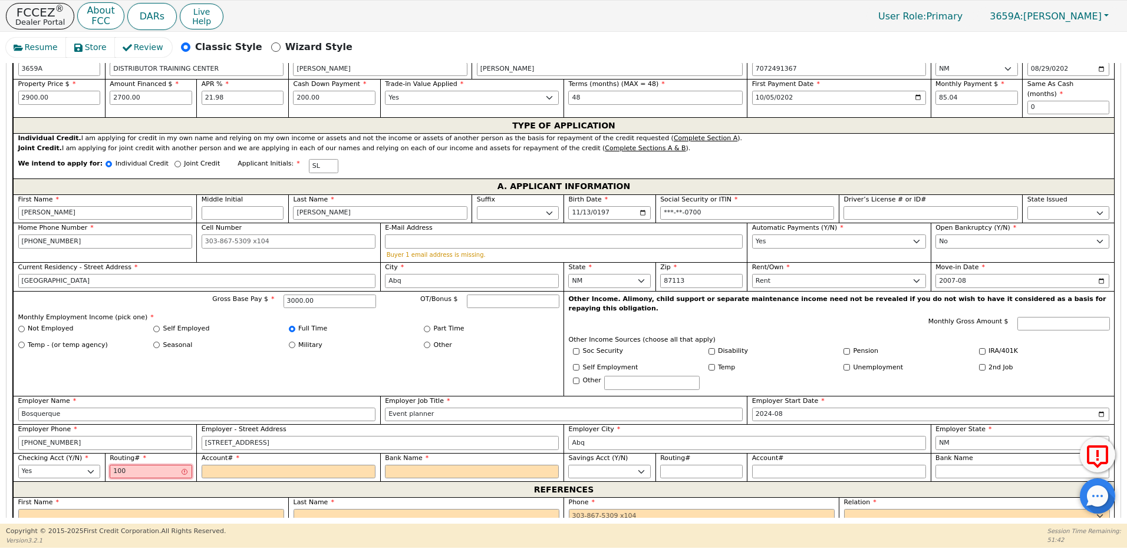
type input "****"
type input "10020"
type input "*****"
type input "1002003"
type input "*******"
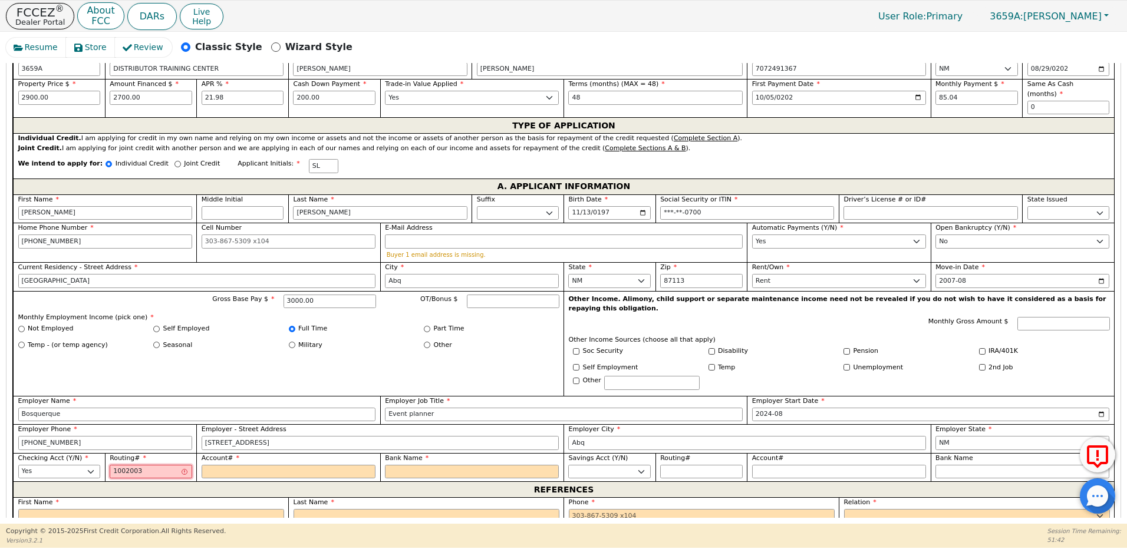
type input "10020030"
type input "********"
type input "100200300"
type input "*********"
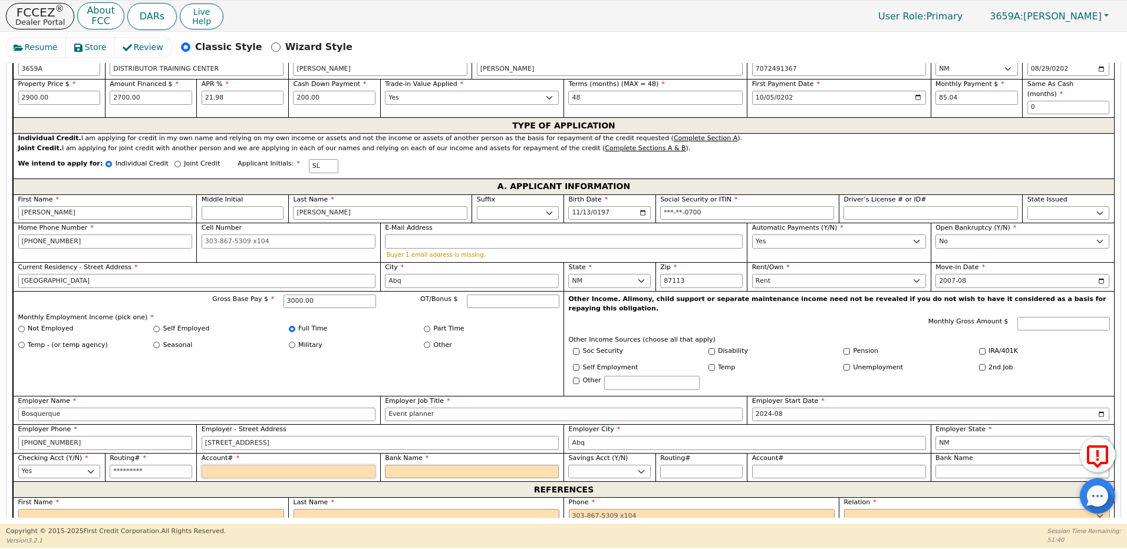
click at [243, 465] on input "Account#" at bounding box center [289, 472] width 174 height 14
type input "1"
type input "*"
type input "10"
type input "**"
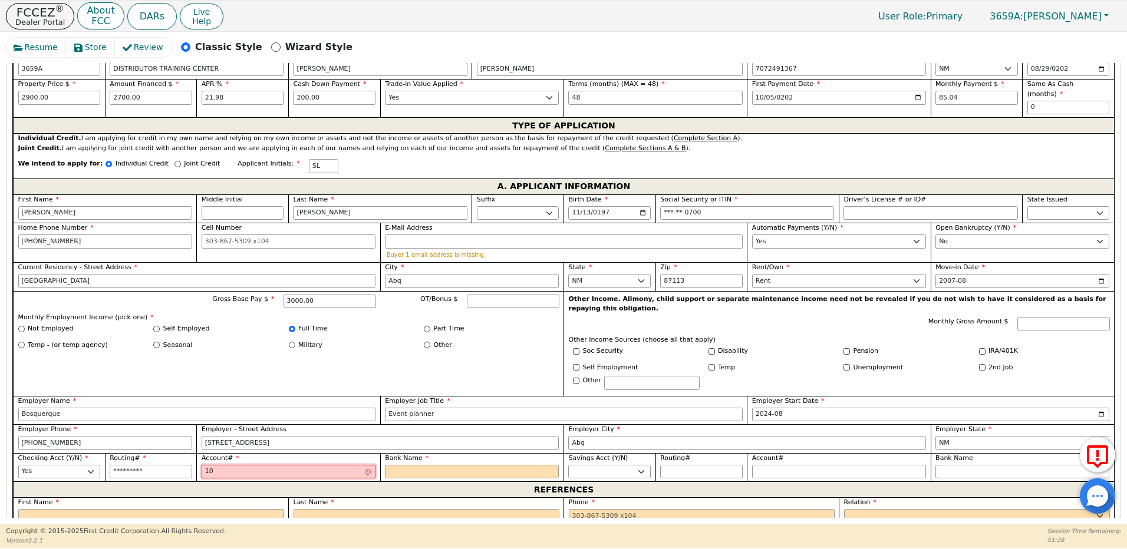
type input "101"
type input "***"
type input "1012"
type input "****"
type input "10120"
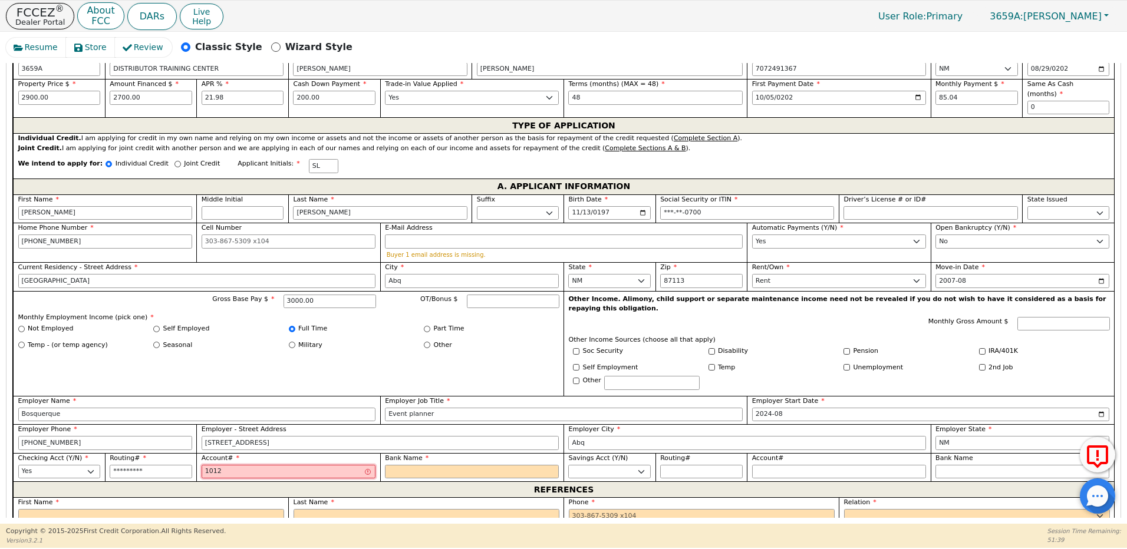
type input "*****"
type input "101202"
type input "******"
type input "1012023"
type input "*******"
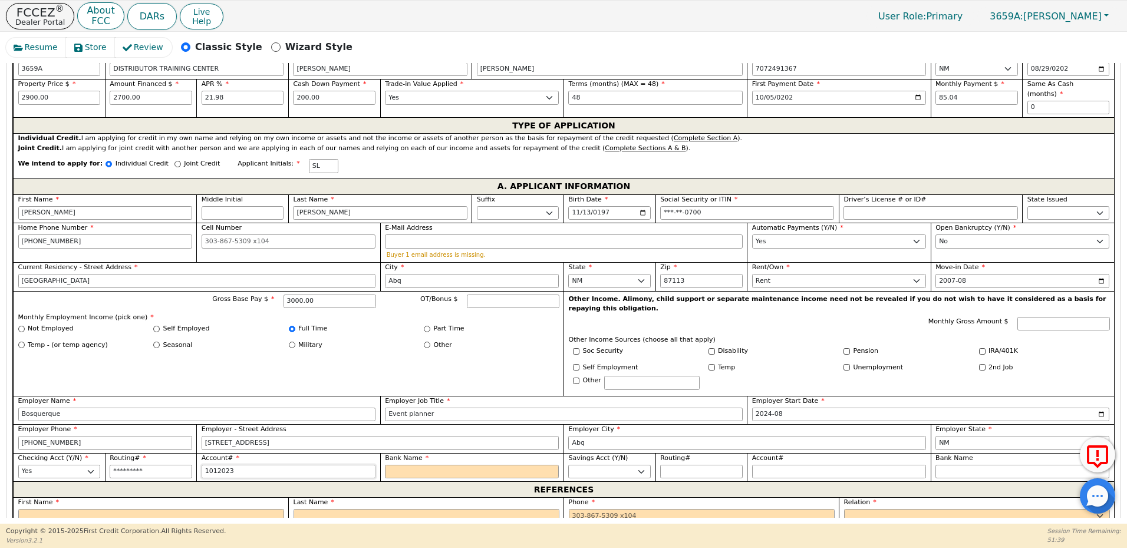
type input "10120230"
type input "********"
type input "101202303"
type input "*********"
type input "1012023032"
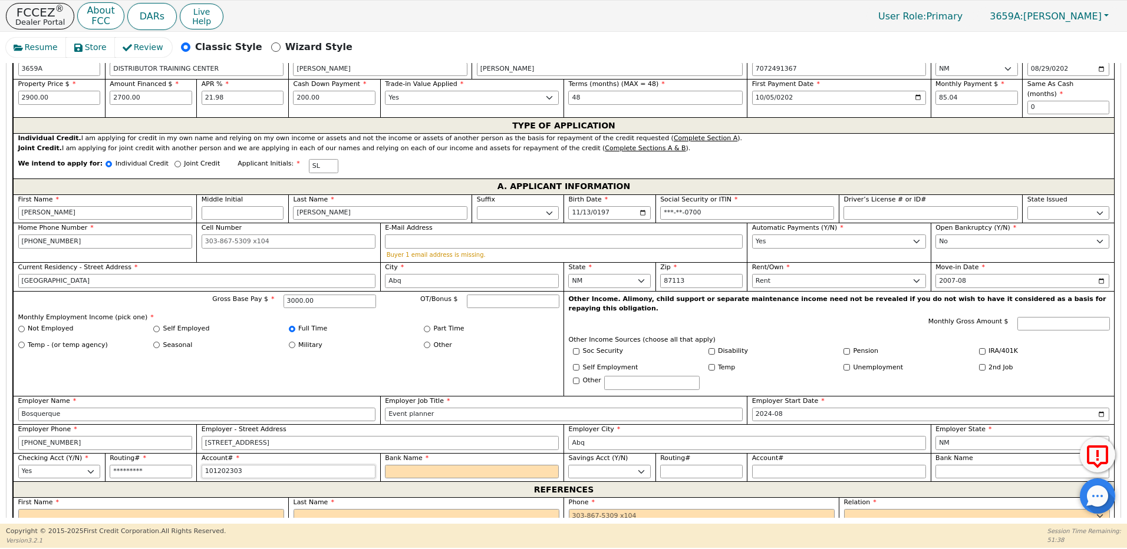
type input "**********"
click at [394, 465] on input "Bank Name" at bounding box center [472, 472] width 174 height 14
type input "S"
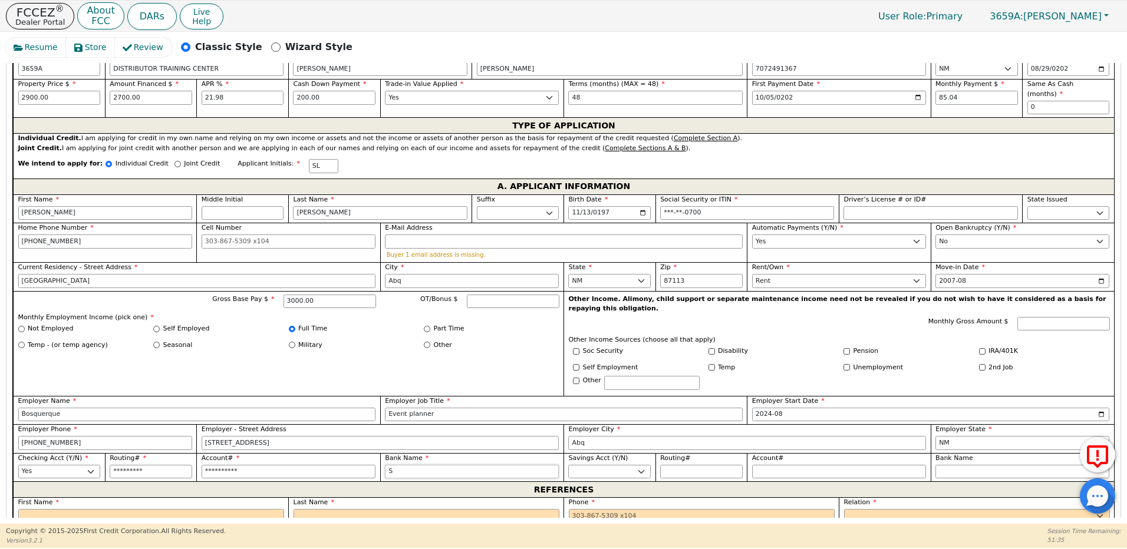
type input "Se"
type input "See"
type input "See Customer"
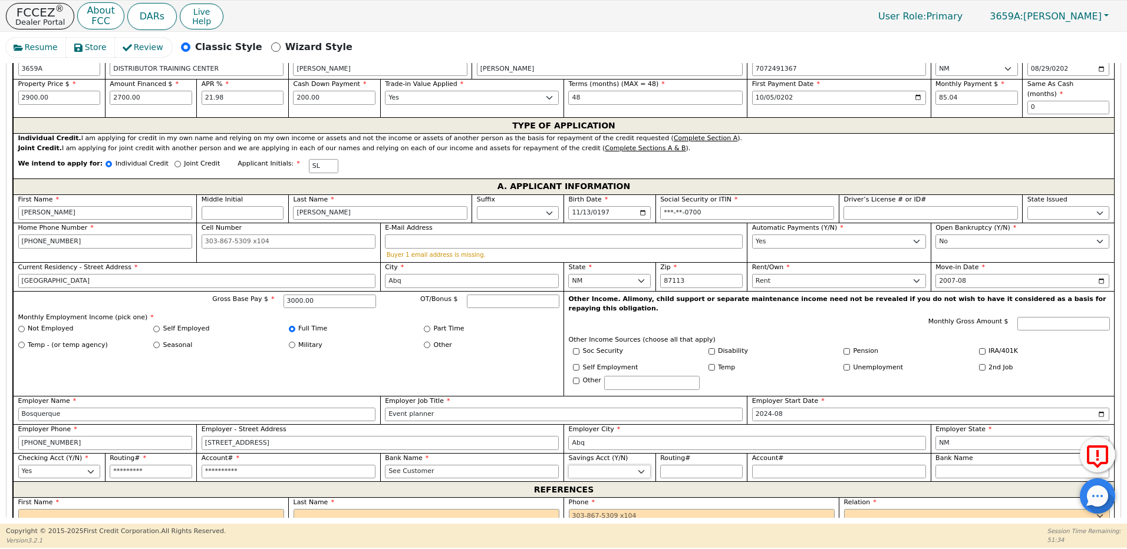
type input "See Customer"
click at [78, 509] on input "text" at bounding box center [151, 516] width 266 height 14
type input "See"
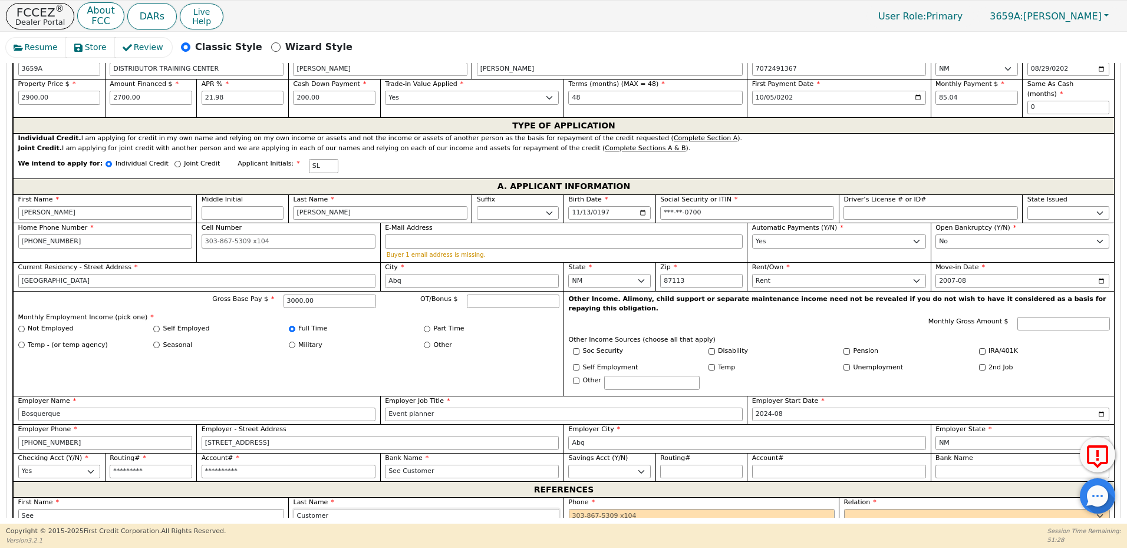
type input "Customer"
type input "[PHONE_NUMBER]"
click at [862, 509] on select "FATHER MOTHER SISTER BROTHER DAUGHTER SON CO-WORKER NEIGHBOR FRIEND COUSIN G-MO…" at bounding box center [977, 516] width 266 height 14
select select "NEICE"
click at [844, 509] on select "FATHER MOTHER SISTER BROTHER DAUGHTER SON CO-WORKER NEIGHBOR FRIEND COUSIN G-MO…" at bounding box center [977, 516] width 266 height 14
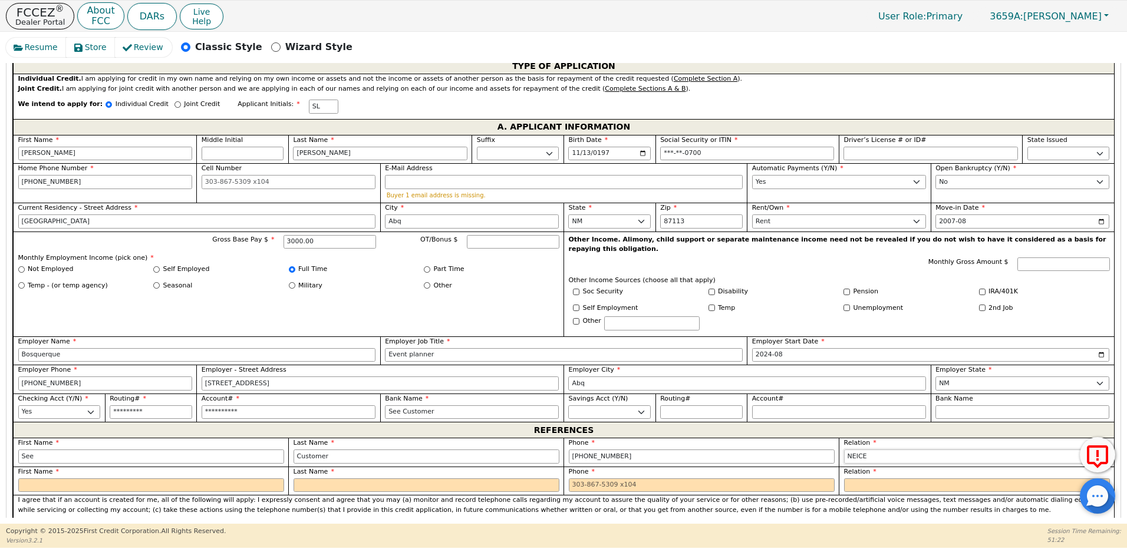
scroll to position [807, 0]
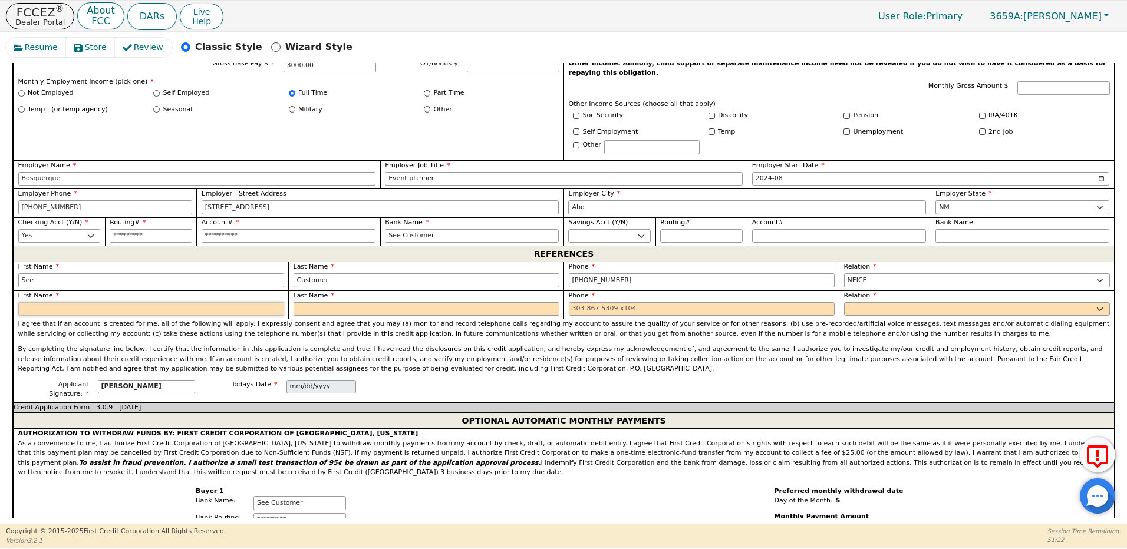
click at [116, 302] on input "text" at bounding box center [151, 309] width 266 height 14
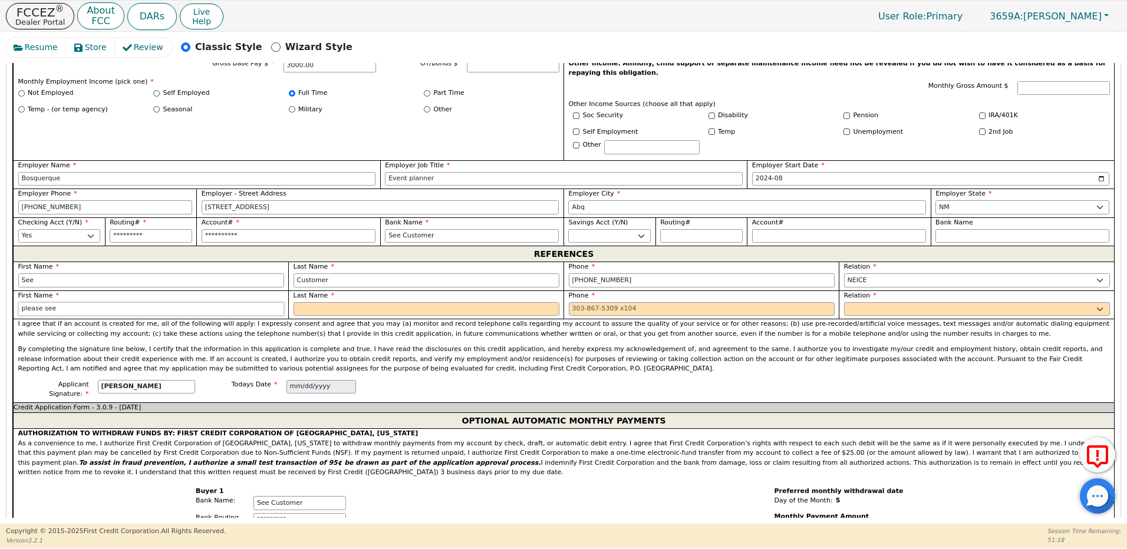
type input "please see"
type input "customer"
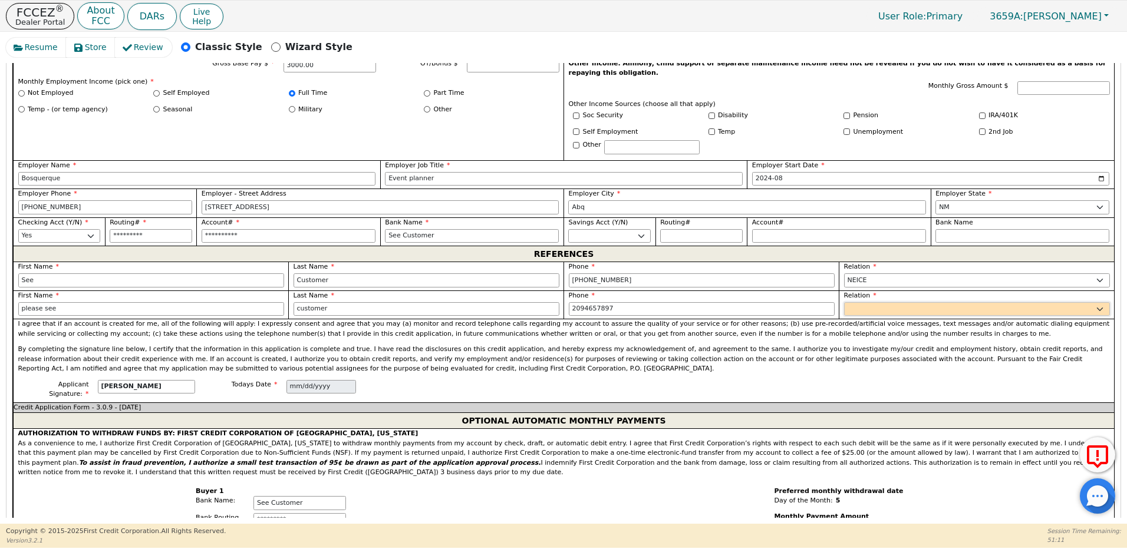
type input "[PHONE_NUMBER]"
click at [852, 302] on select "FATHER MOTHER SISTER BROTHER DAUGHTER SON CO-WORKER NEIGHBOR FRIEND COUSIN G-MO…" at bounding box center [977, 309] width 266 height 14
select select "BOSS"
click at [844, 302] on select "FATHER MOTHER SISTER BROTHER DAUGHTER SON CO-WORKER NEIGHBOR FRIEND COUSIN G-MO…" at bounding box center [977, 309] width 266 height 14
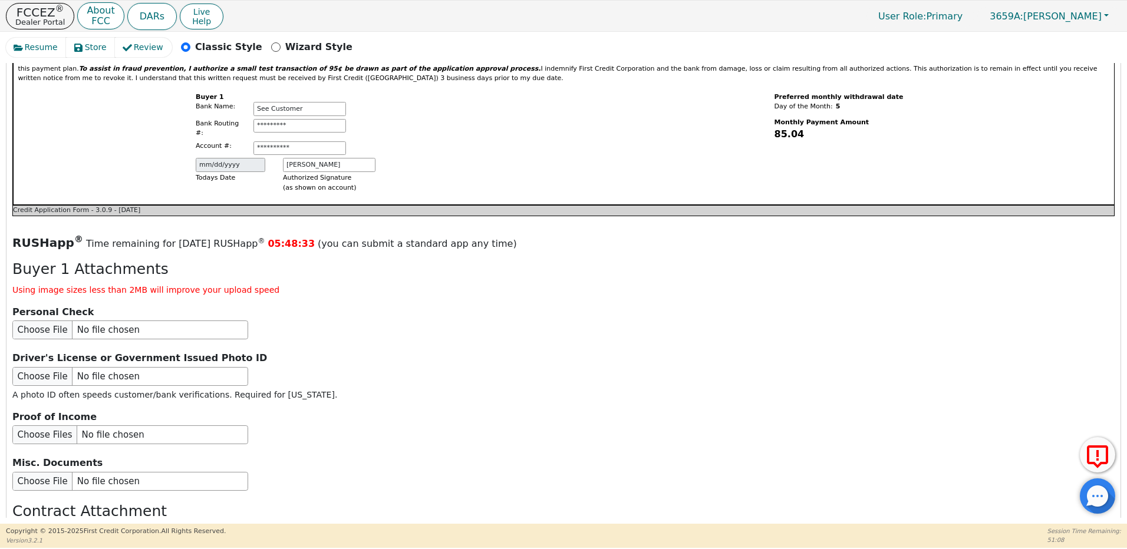
scroll to position [1327, 0]
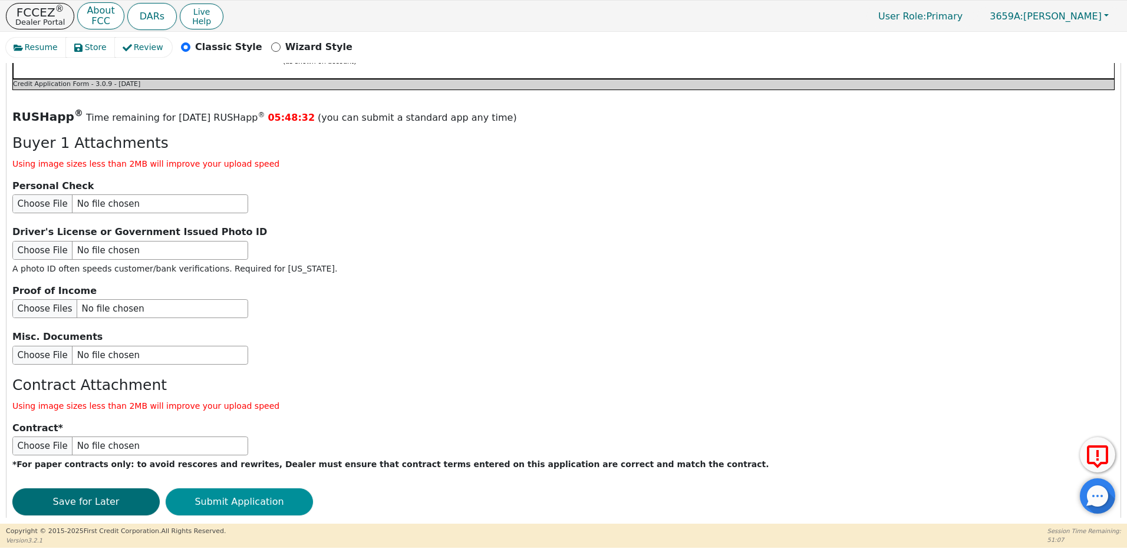
click at [254, 489] on button "Submit Application" at bounding box center [239, 502] width 147 height 27
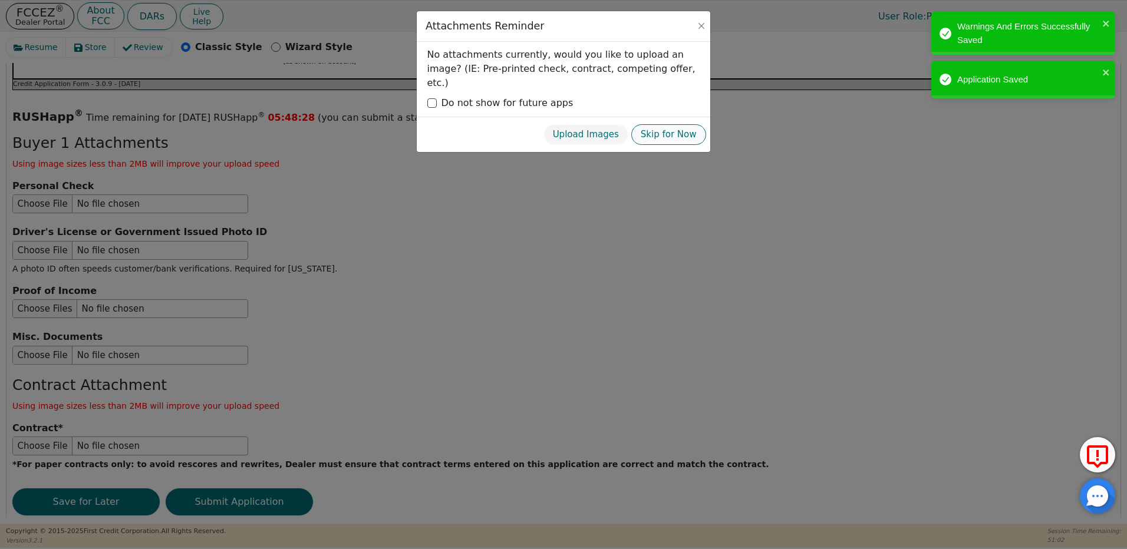
click at [665, 124] on button "Skip for Now" at bounding box center [668, 134] width 75 height 21
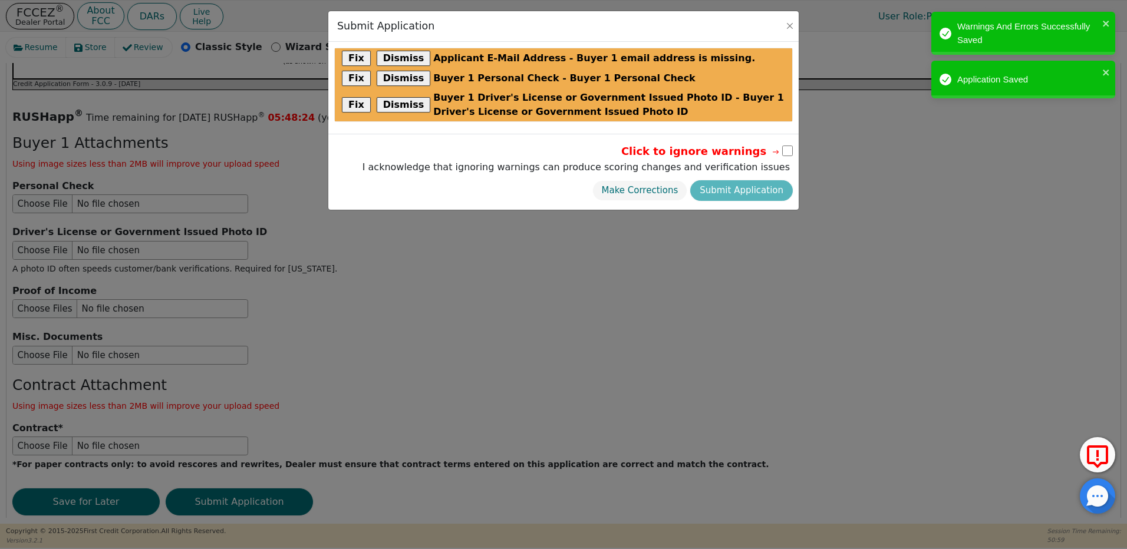
click at [787, 150] on input "checkbox" at bounding box center [787, 151] width 11 height 11
checkbox input "true"
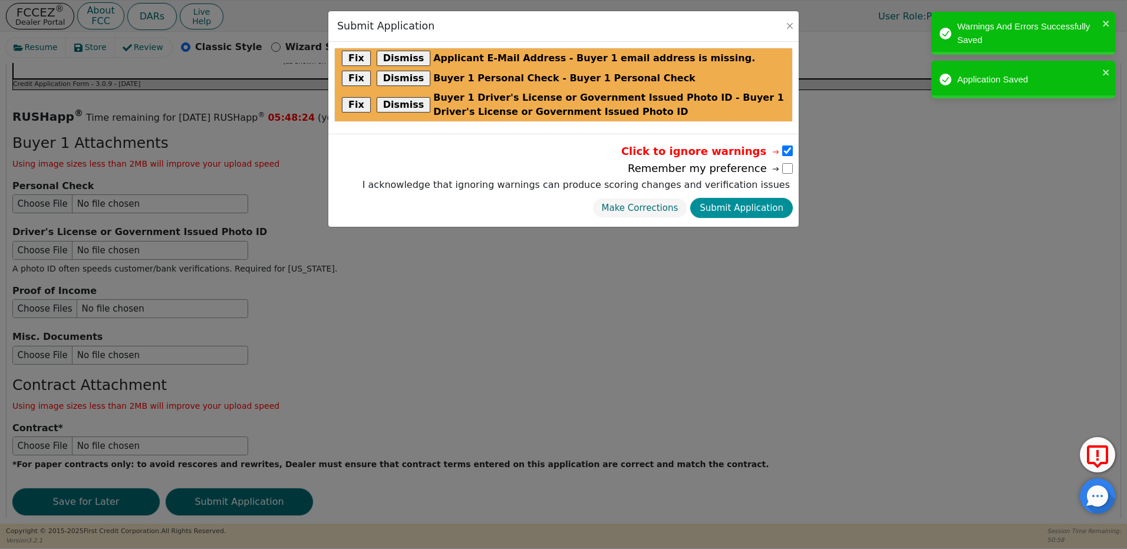
click at [760, 210] on button "Submit Application" at bounding box center [741, 208] width 103 height 21
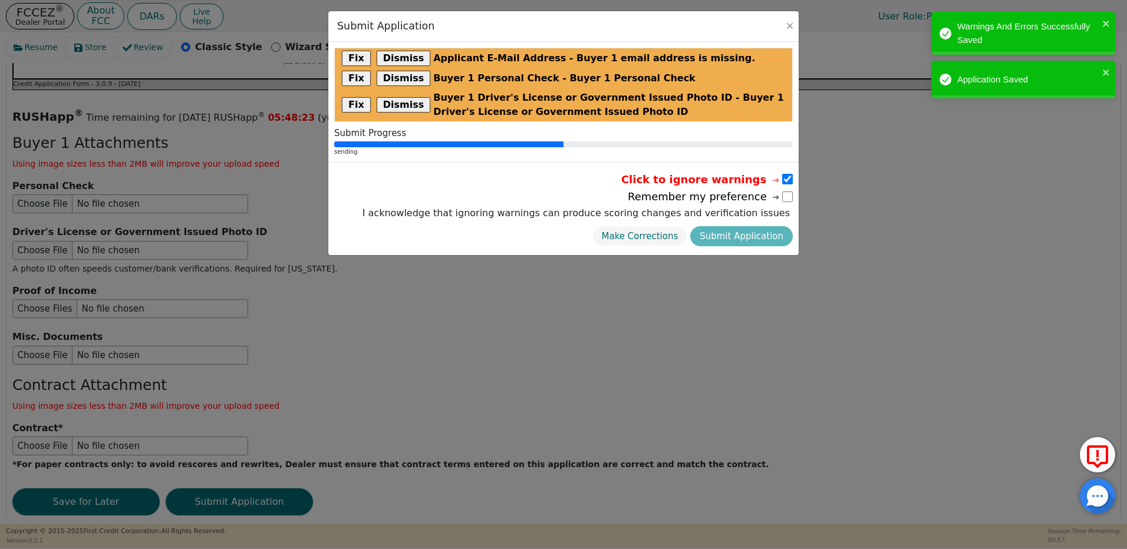
radio input "false"
